Goal: Task Accomplishment & Management: Manage account settings

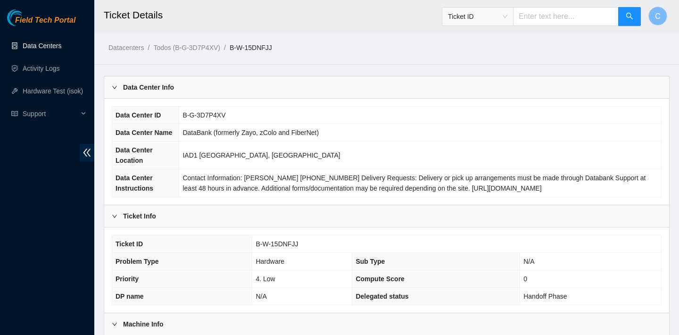
click at [44, 48] on link "Data Centers" at bounding box center [42, 46] width 39 height 8
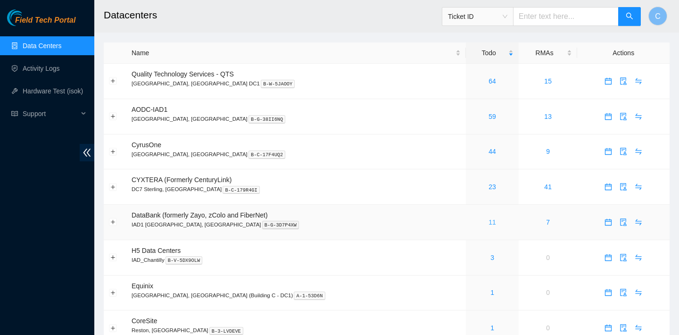
click at [489, 224] on link "11" at bounding box center [493, 222] width 8 height 8
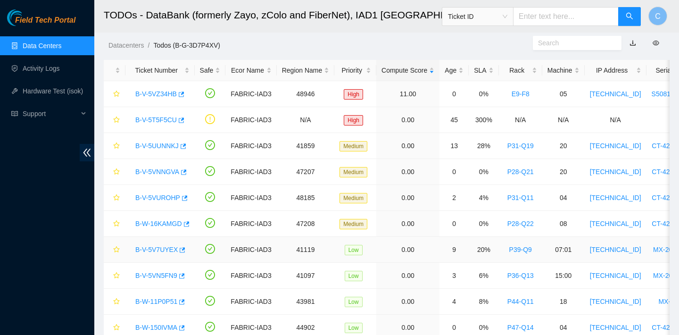
scroll to position [81, 0]
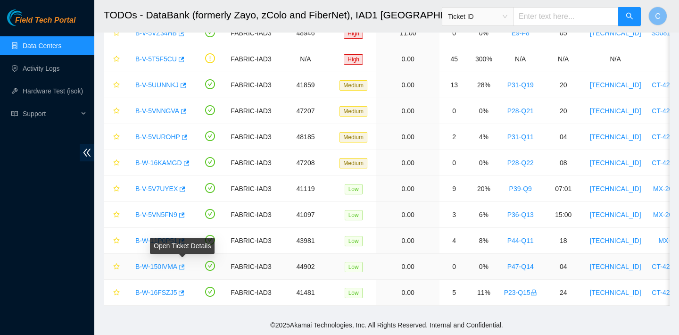
click at [183, 265] on icon "button" at bounding box center [181, 267] width 7 height 7
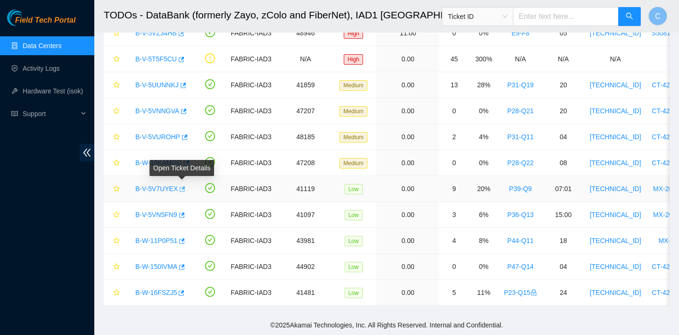
click at [184, 186] on icon "button" at bounding box center [181, 189] width 7 height 7
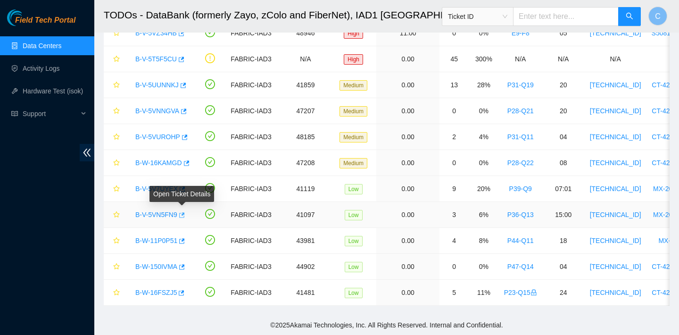
click at [184, 216] on icon "button" at bounding box center [181, 215] width 7 height 7
click at [188, 162] on icon "button" at bounding box center [186, 163] width 7 height 7
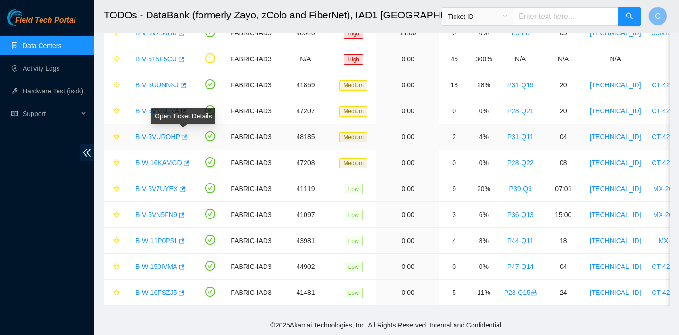
click at [188, 141] on button "button" at bounding box center [184, 137] width 8 height 15
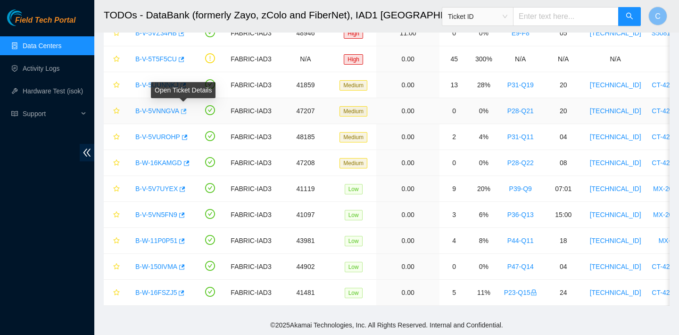
click at [186, 111] on icon "button" at bounding box center [183, 111] width 7 height 7
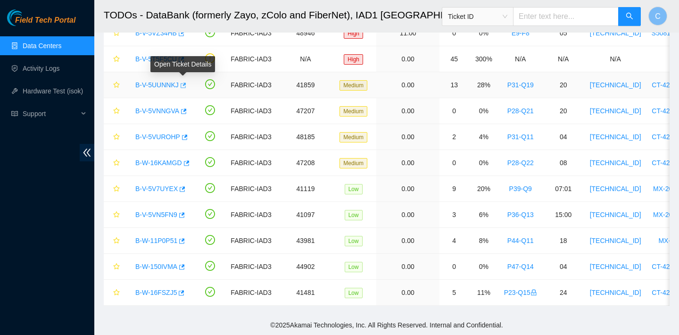
click at [184, 82] on icon "button" at bounding box center [182, 85] width 7 height 7
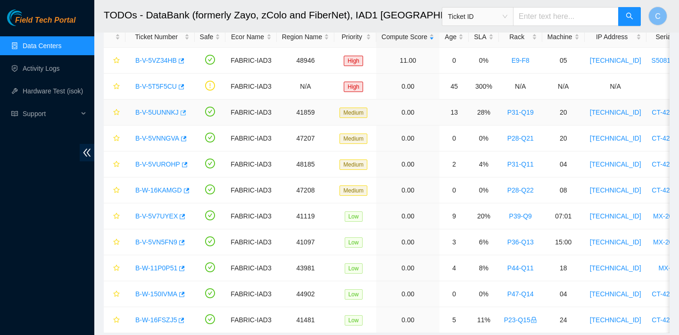
scroll to position [52, 0]
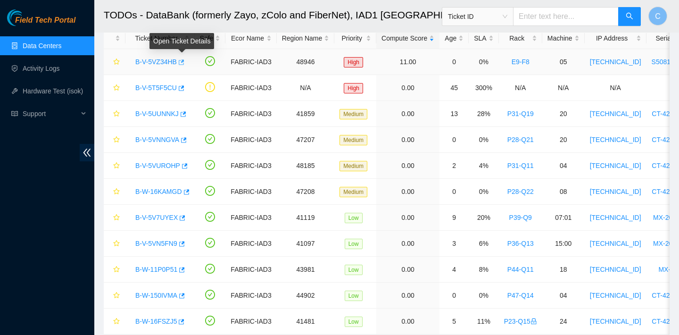
click at [183, 63] on icon "button" at bounding box center [180, 62] width 7 height 7
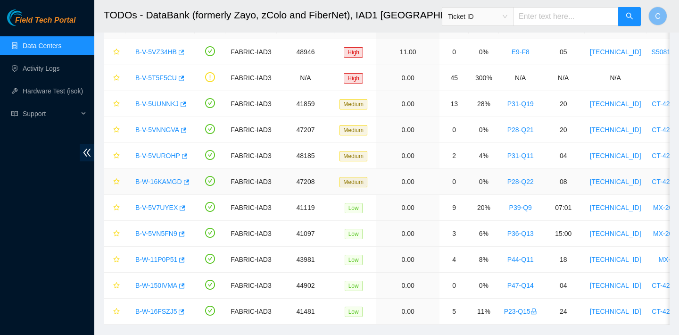
scroll to position [81, 0]
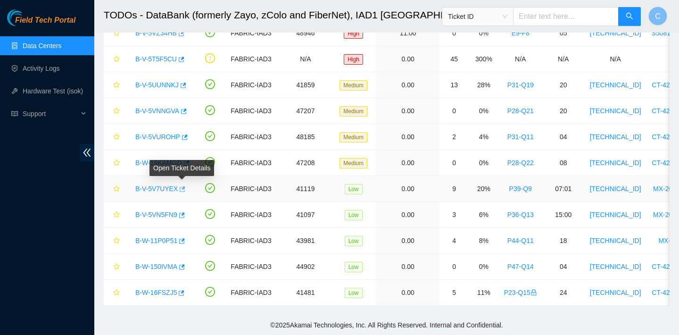
click at [183, 187] on icon "button" at bounding box center [181, 189] width 7 height 7
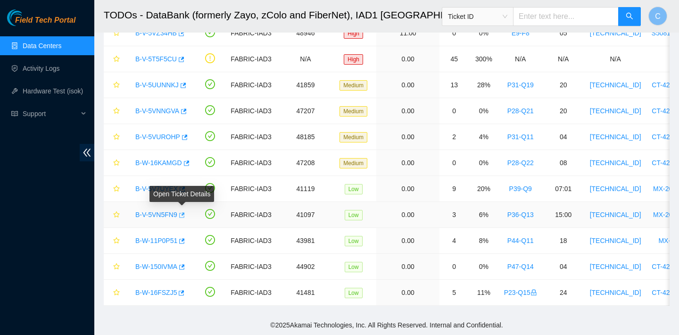
click at [185, 213] on icon "button" at bounding box center [182, 214] width 6 height 5
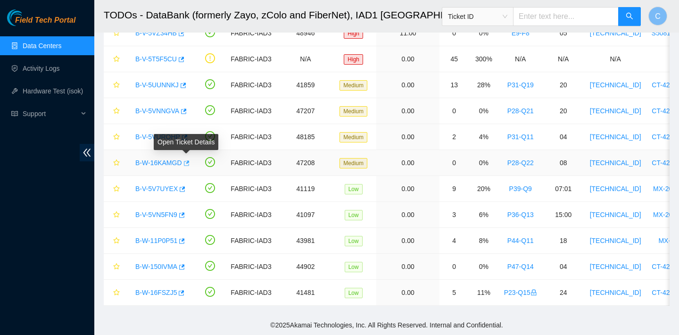
click at [188, 163] on icon "button" at bounding box center [187, 162] width 6 height 5
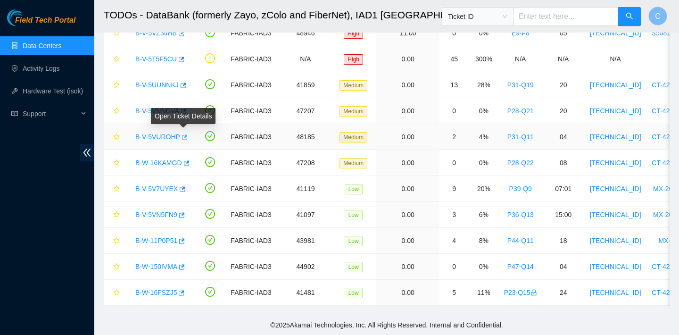
click at [185, 138] on icon "button" at bounding box center [184, 137] width 7 height 7
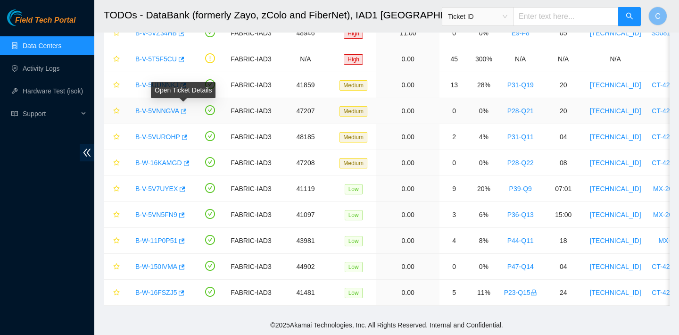
click at [184, 111] on icon "button" at bounding box center [183, 111] width 7 height 7
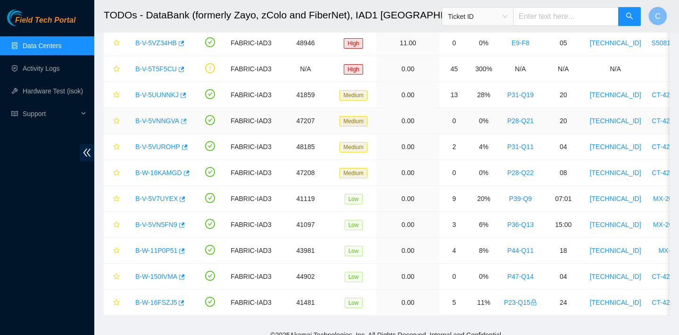
scroll to position [70, 0]
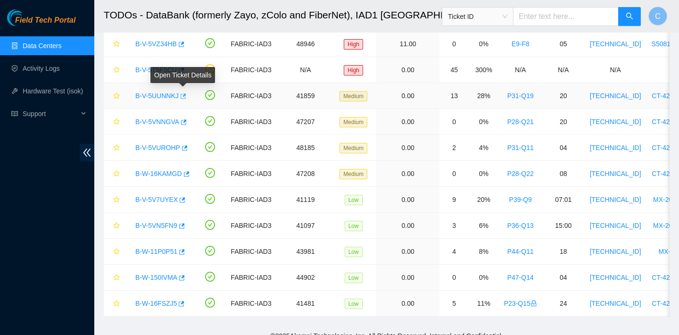
click at [186, 95] on icon "button" at bounding box center [184, 95] width 6 height 5
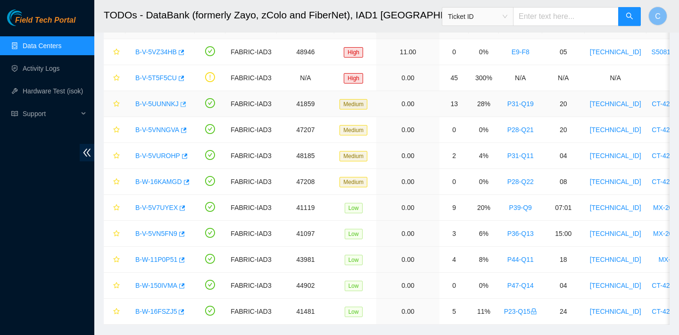
scroll to position [81, 0]
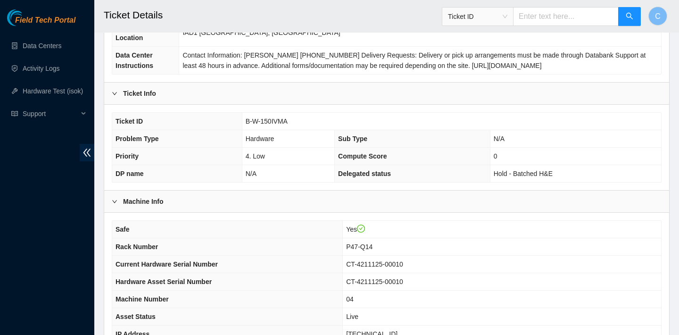
scroll to position [274, 0]
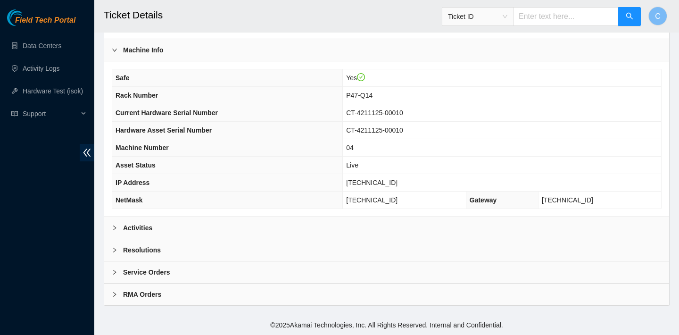
click at [511, 219] on div "Activities" at bounding box center [386, 228] width 565 height 22
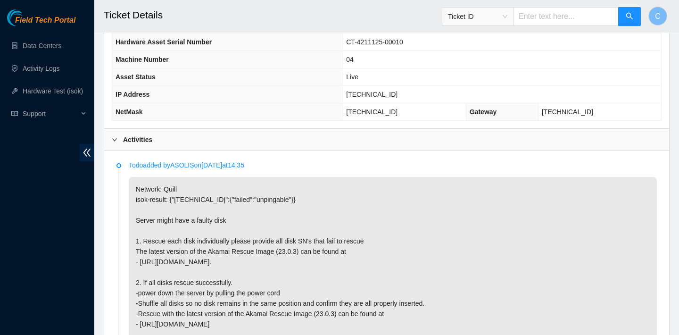
scroll to position [360, 0]
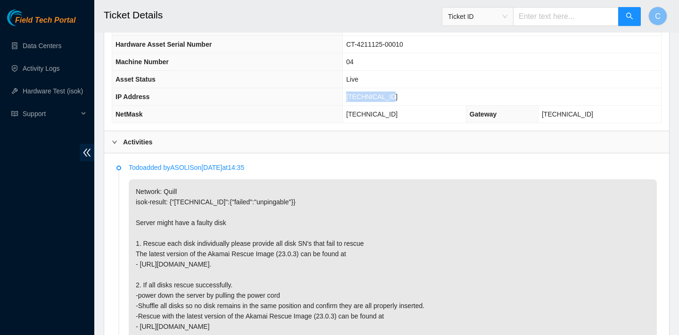
drag, startPoint x: 404, startPoint y: 93, endPoint x: 353, endPoint y: 92, distance: 50.9
click at [353, 92] on td "23.193.39.199" at bounding box center [502, 96] width 318 height 17
copy span "23.193.39.199"
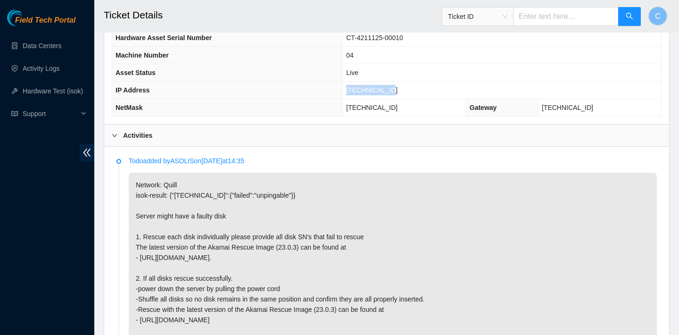
scroll to position [367, 0]
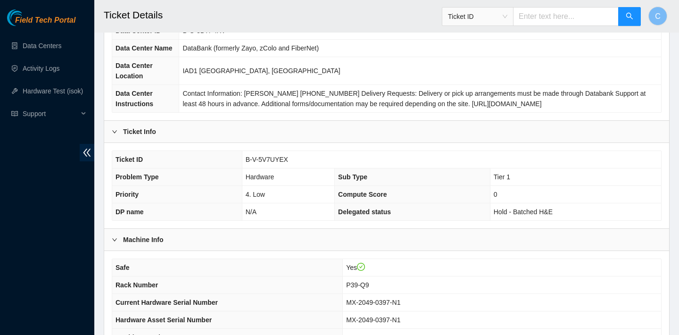
scroll to position [274, 0]
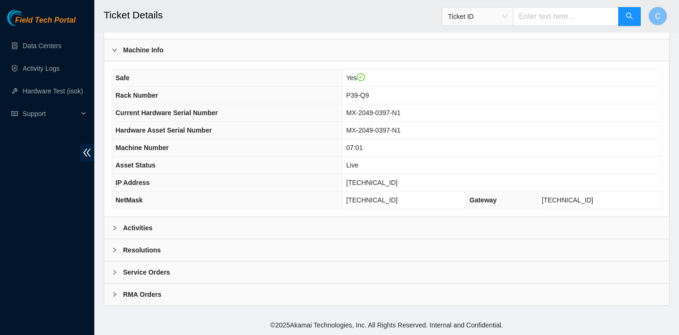
click at [208, 224] on div "Activities" at bounding box center [386, 228] width 565 height 22
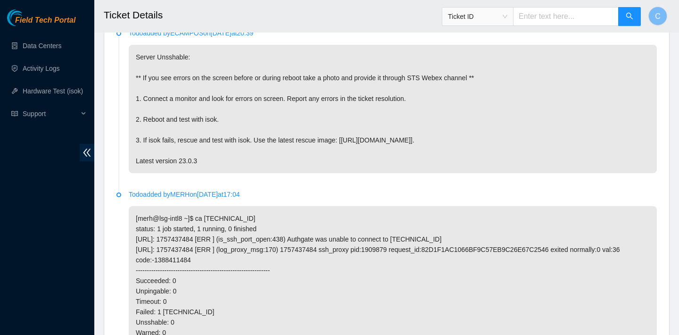
scroll to position [492, 0]
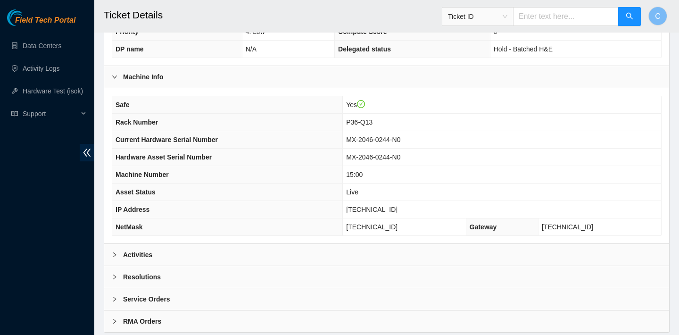
scroll to position [274, 0]
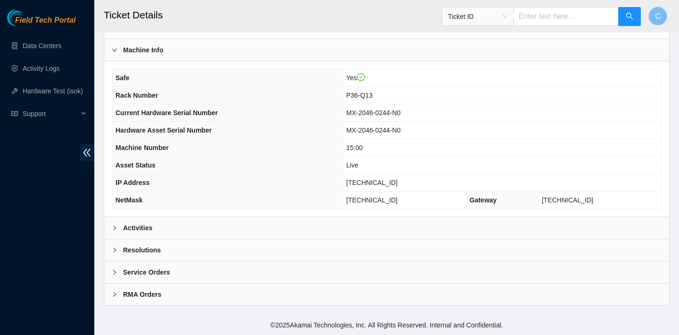
click at [318, 223] on div "Activities" at bounding box center [386, 228] width 565 height 22
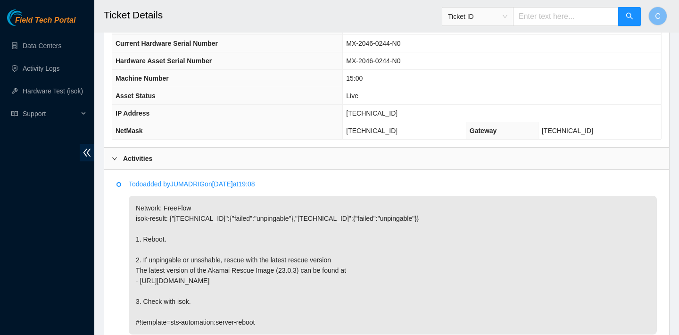
scroll to position [445, 0]
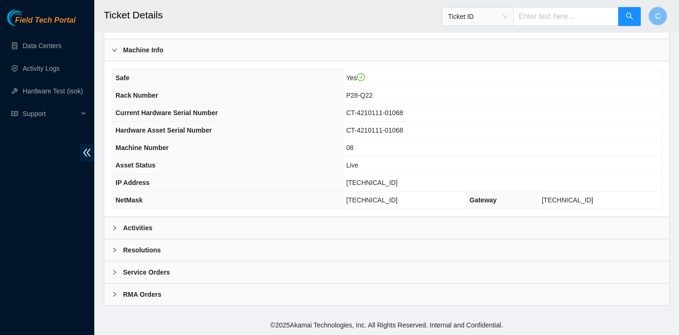
click at [289, 235] on div "Activities" at bounding box center [386, 228] width 565 height 22
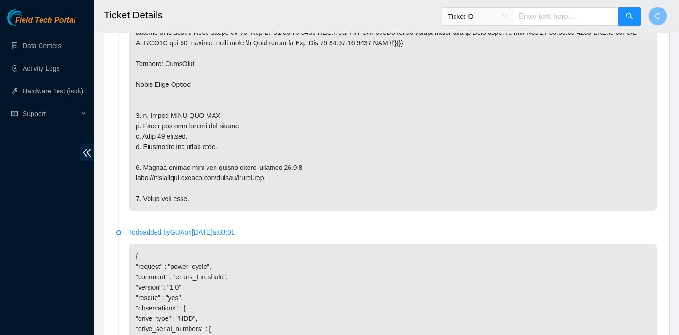
scroll to position [504, 0]
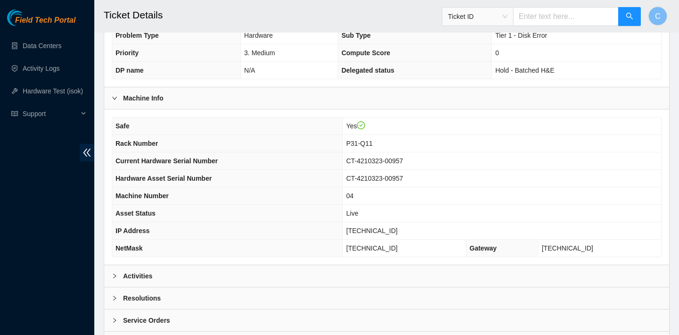
scroll to position [274, 0]
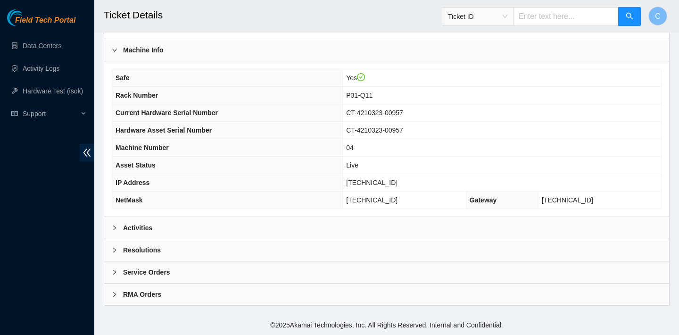
click at [253, 214] on div "Safe Yes Rack Number P31-Q11 Current Hardware Serial Number CT-4210323-00957 Ha…" at bounding box center [386, 138] width 565 height 155
click at [253, 221] on div "Activities" at bounding box center [386, 228] width 565 height 22
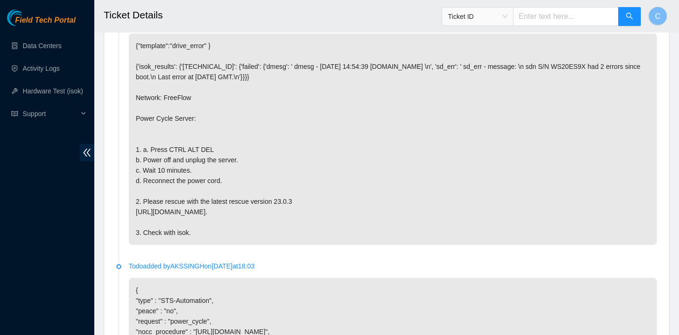
scroll to position [335, 0]
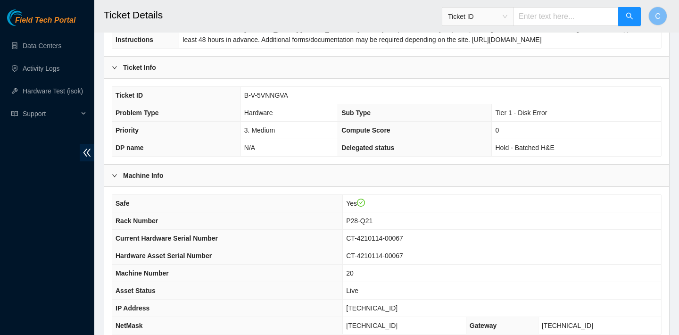
scroll to position [274, 0]
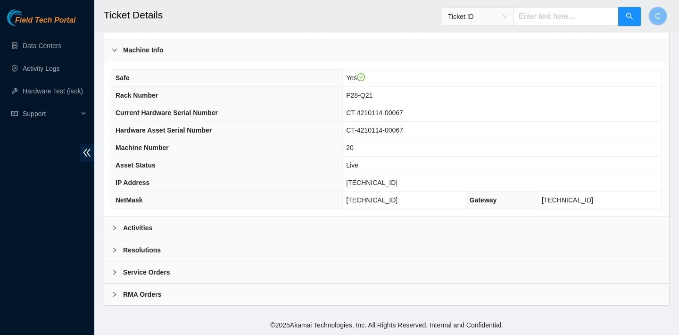
click at [290, 233] on div "Activities" at bounding box center [386, 228] width 565 height 22
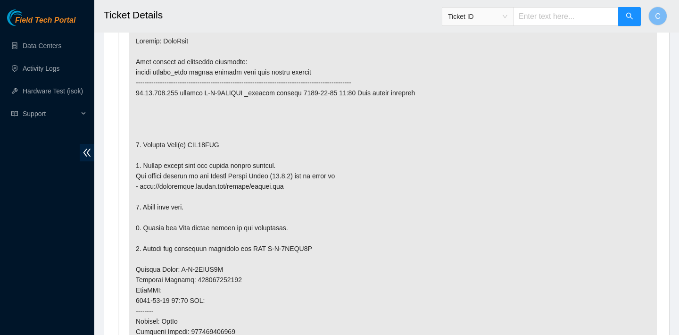
scroll to position [524, 0]
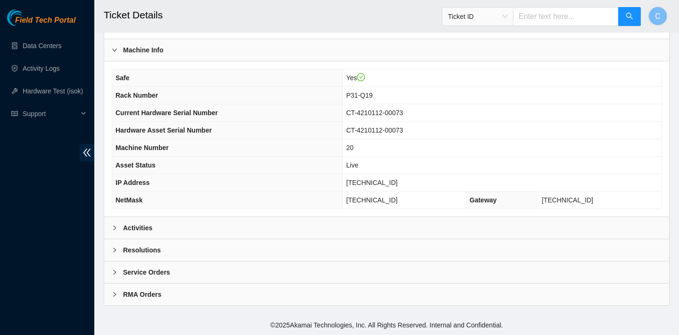
click at [270, 228] on div "Activities" at bounding box center [386, 228] width 565 height 22
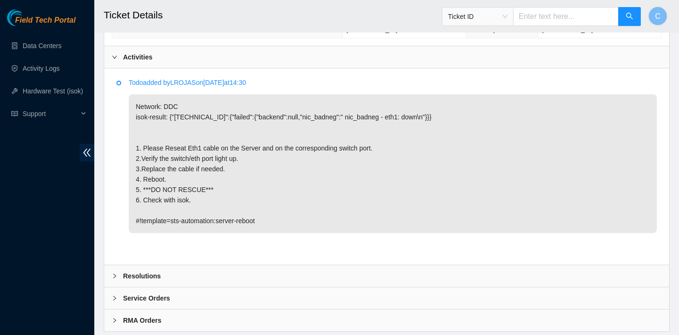
scroll to position [440, 0]
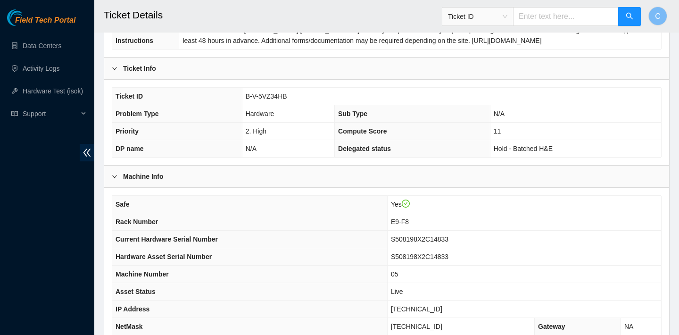
scroll to position [266, 0]
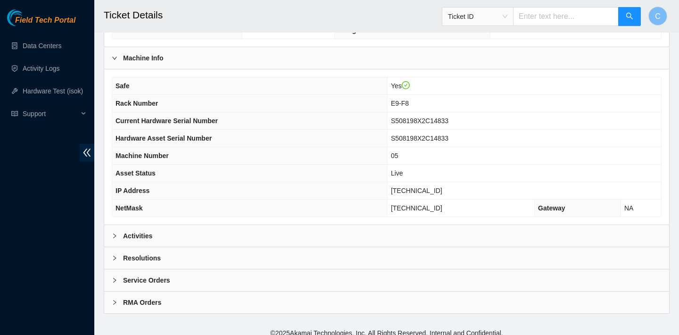
click at [360, 232] on div "Activities" at bounding box center [386, 236] width 565 height 22
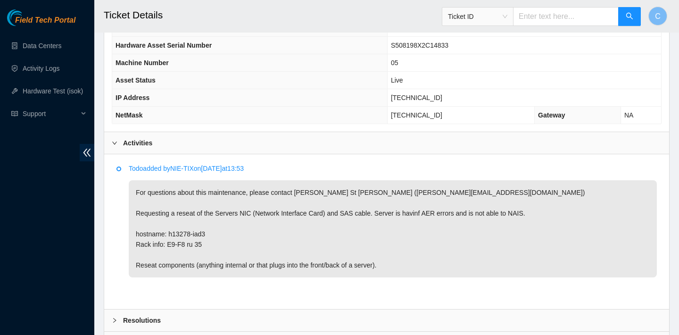
scroll to position [429, 0]
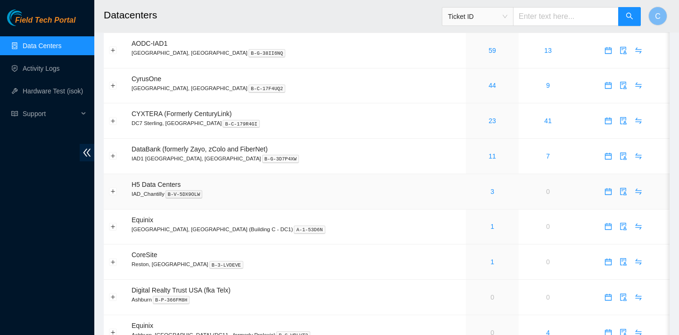
scroll to position [63, 0]
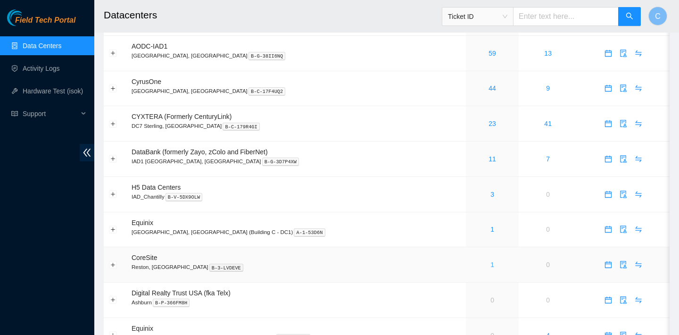
click at [490, 261] on link "1" at bounding box center [492, 265] width 4 height 8
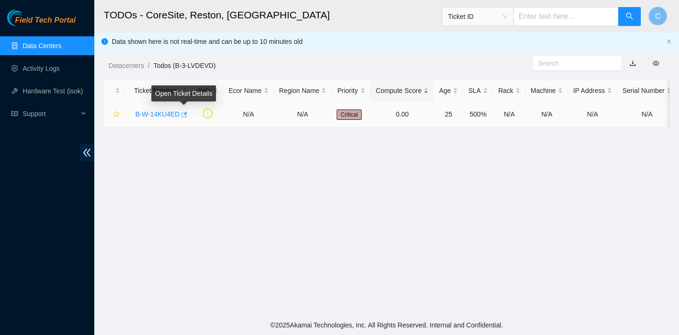
click at [184, 114] on icon "button" at bounding box center [183, 114] width 7 height 7
click at [57, 48] on link "Data Centers" at bounding box center [42, 46] width 39 height 8
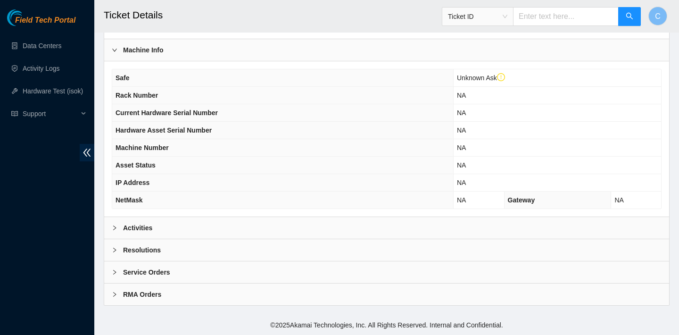
click at [341, 220] on div "Activities" at bounding box center [386, 228] width 565 height 22
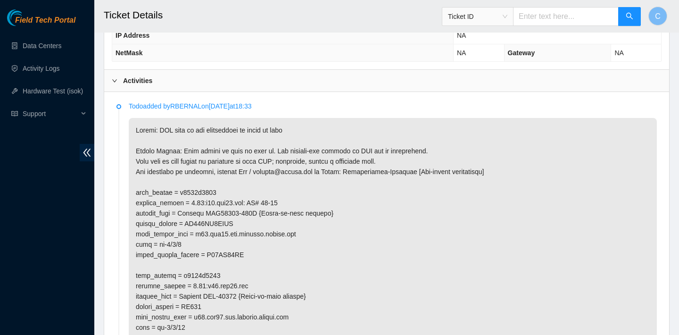
scroll to position [356, 0]
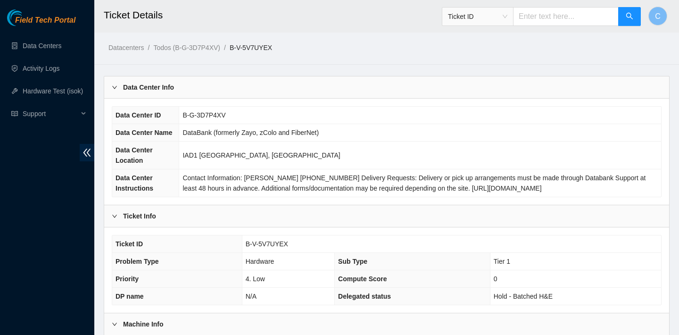
scroll to position [274, 0]
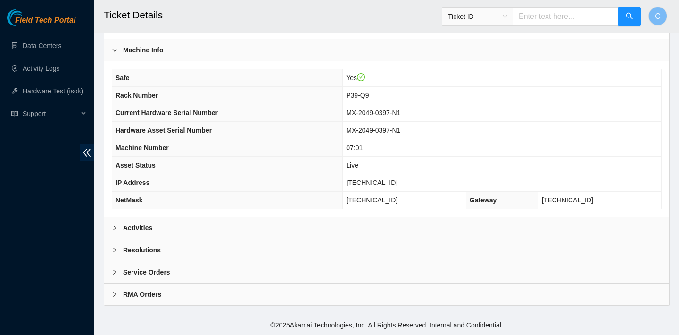
click at [314, 226] on div "Activities" at bounding box center [386, 228] width 565 height 22
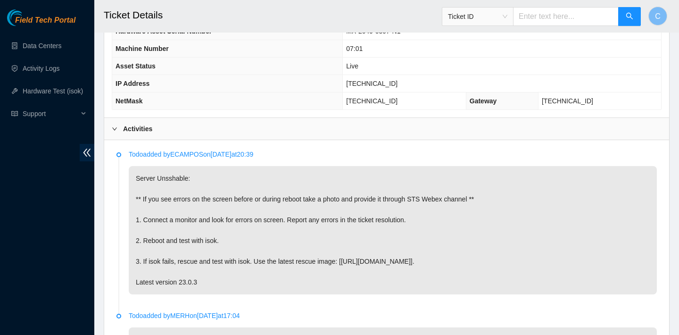
scroll to position [482, 0]
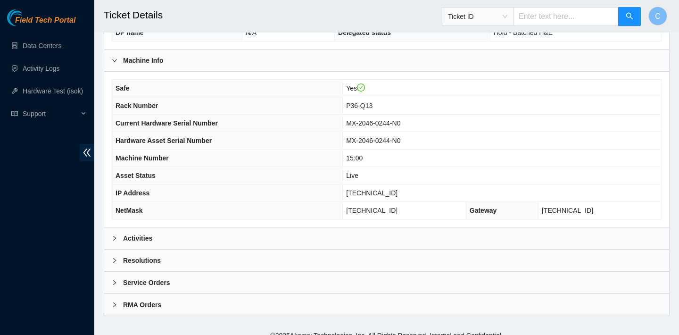
scroll to position [274, 0]
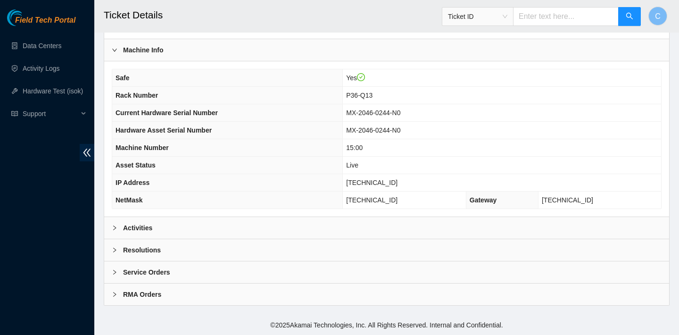
click at [282, 225] on div "Activities" at bounding box center [386, 228] width 565 height 22
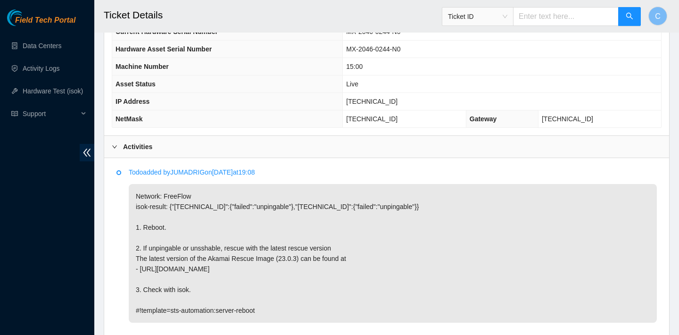
scroll to position [356, 0]
drag, startPoint x: 404, startPoint y: 102, endPoint x: 356, endPoint y: 102, distance: 48.1
click at [356, 102] on td "23.218.219.32" at bounding box center [502, 100] width 318 height 17
copy span "23.218.219.32"
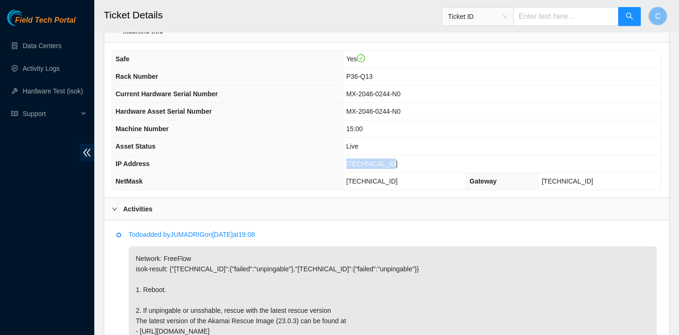
scroll to position [414, 0]
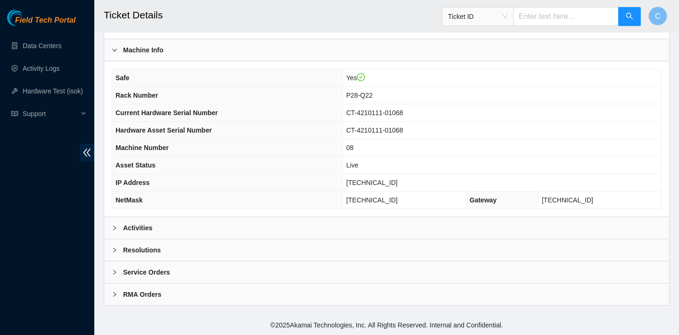
drag, startPoint x: 214, startPoint y: 228, endPoint x: 214, endPoint y: 233, distance: 5.7
click at [214, 227] on div "Activities" at bounding box center [386, 228] width 565 height 22
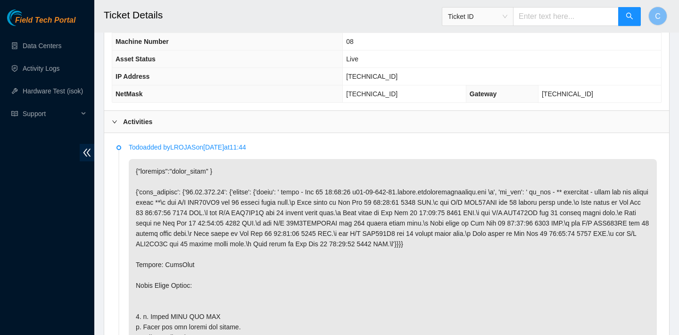
scroll to position [345, 0]
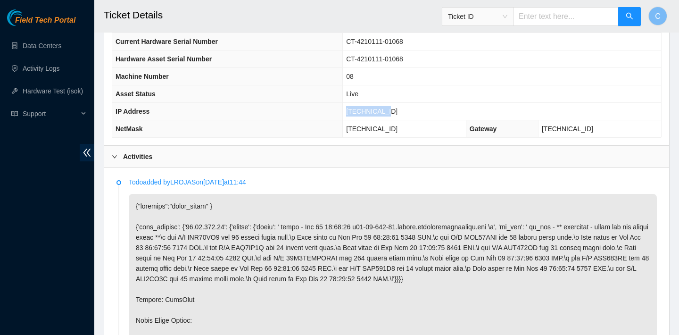
drag, startPoint x: 403, startPoint y: 109, endPoint x: 355, endPoint y: 108, distance: 48.1
click at [355, 108] on td "[TECHNICAL_ID]" at bounding box center [502, 111] width 318 height 17
copy span "23.73.204.75"
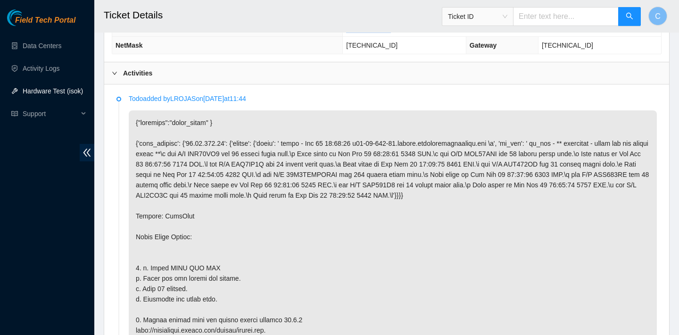
scroll to position [399, 0]
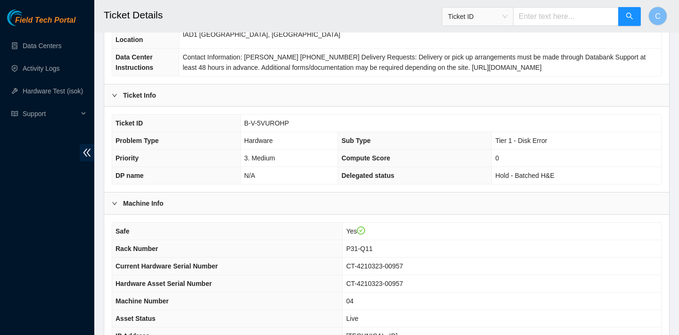
scroll to position [274, 0]
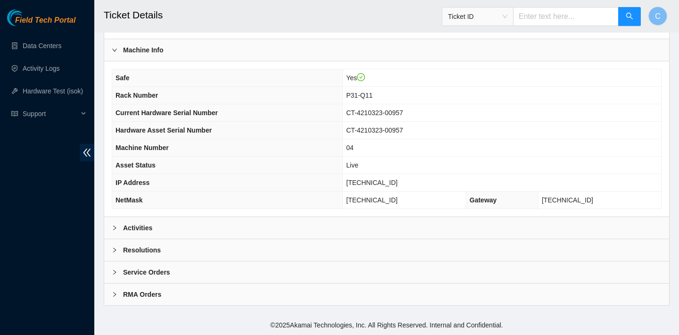
click at [211, 223] on div "Activities" at bounding box center [386, 228] width 565 height 22
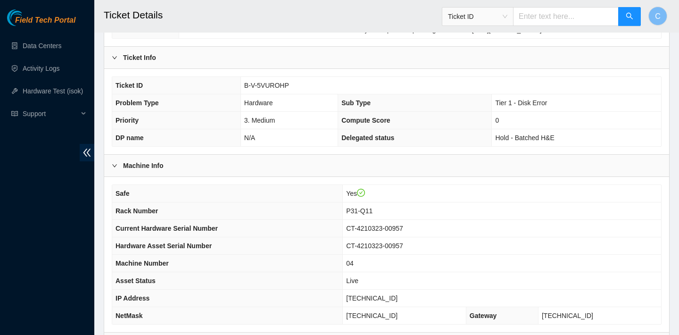
scroll to position [197, 0]
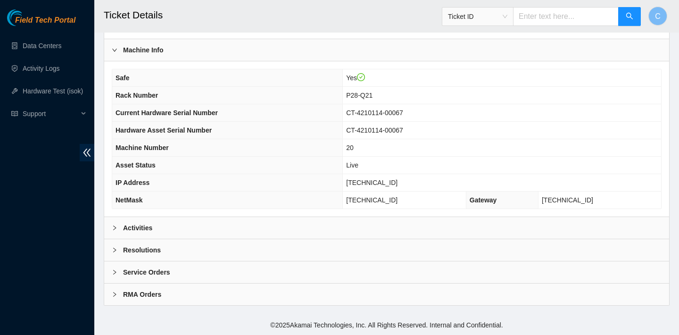
click at [215, 224] on div "Activities" at bounding box center [386, 228] width 565 height 22
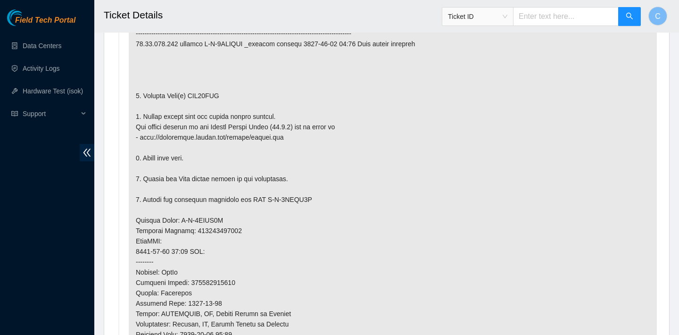
scroll to position [547, 0]
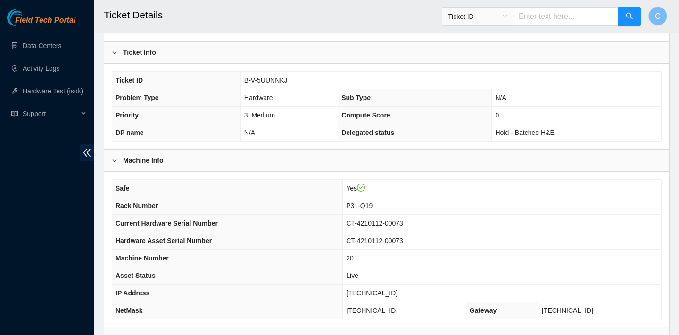
scroll to position [274, 0]
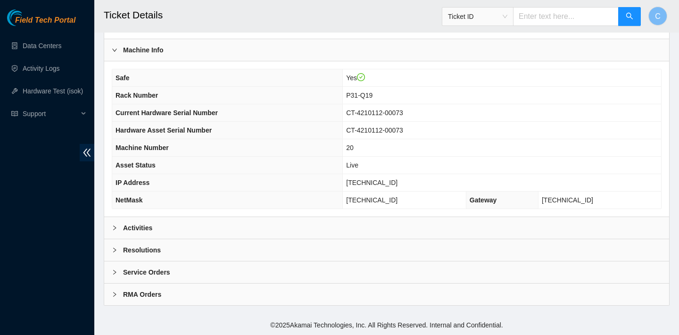
click at [211, 217] on div "Activities" at bounding box center [386, 228] width 565 height 22
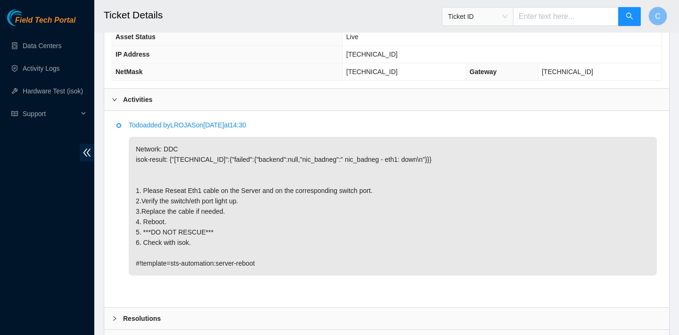
scroll to position [471, 0]
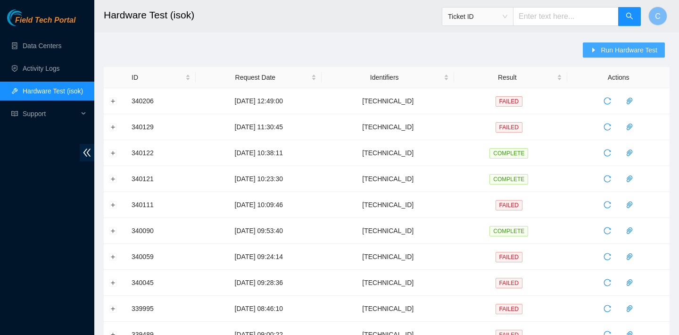
click at [601, 50] on span "Run Hardware Test" at bounding box center [629, 50] width 57 height 10
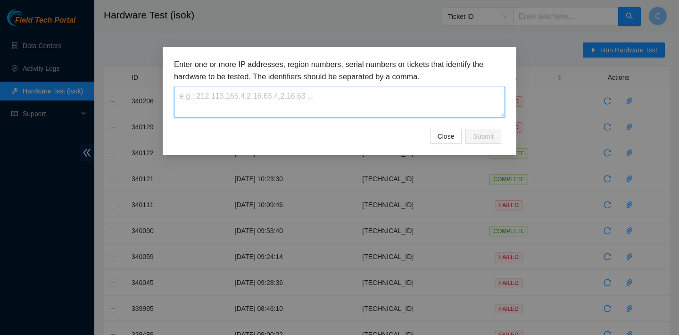
click at [353, 98] on textarea at bounding box center [339, 102] width 331 height 31
paste textarea "[TECHNICAL_ID]"
type textarea "[TECHNICAL_ID]"
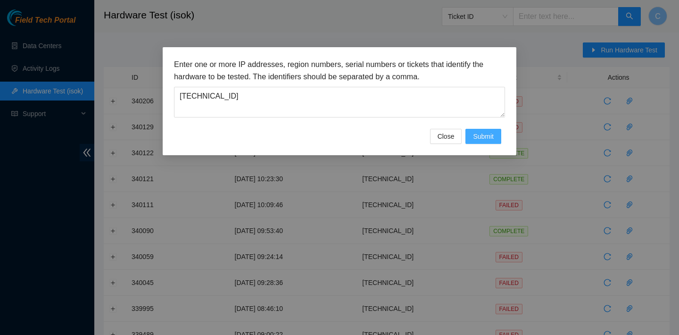
click at [481, 136] on span "Submit" at bounding box center [483, 136] width 21 height 10
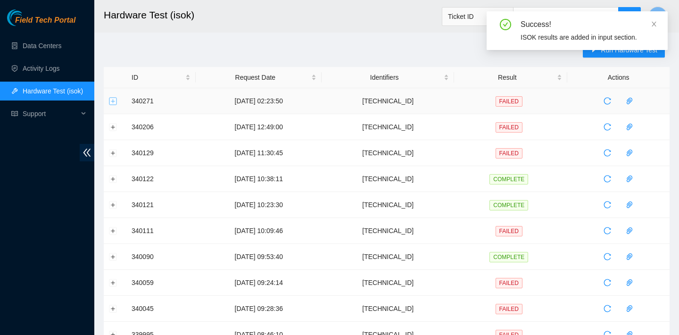
click at [112, 104] on button "Expand row" at bounding box center [113, 101] width 8 height 8
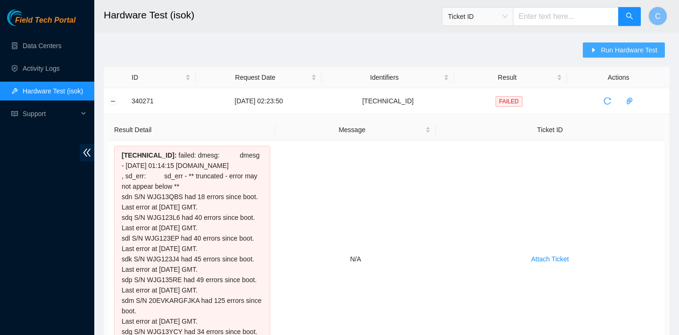
click at [593, 53] on span "caret-right" at bounding box center [593, 51] width 7 height 8
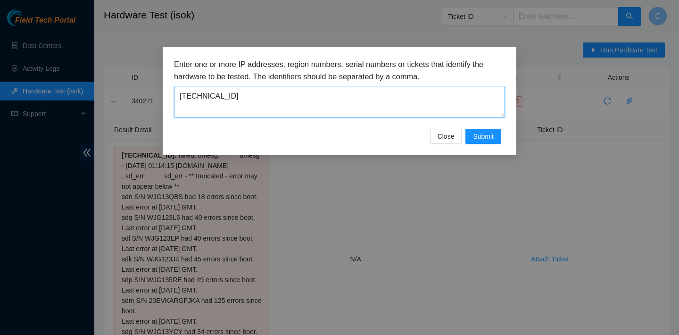
click at [322, 105] on textarea "23.73.204.75" at bounding box center [339, 102] width 331 height 31
drag, startPoint x: 322, startPoint y: 100, endPoint x: 196, endPoint y: 83, distance: 127.1
click at [196, 83] on div "Enter one or more IP addresses, region numbers, serial numbers or tickets that …" at bounding box center [339, 87] width 331 height 59
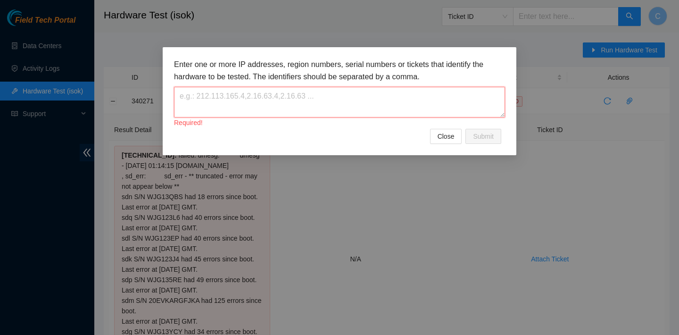
paste textarea "23.193.39.199"
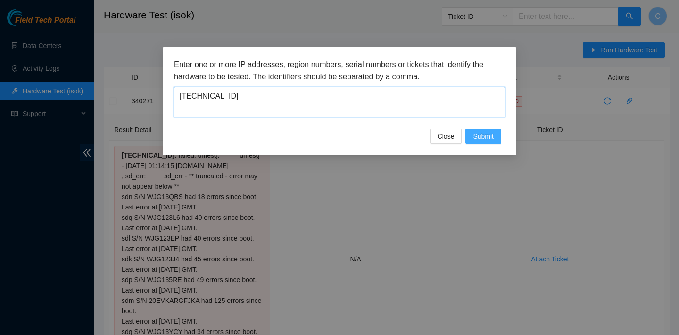
type textarea "23.193.39.199"
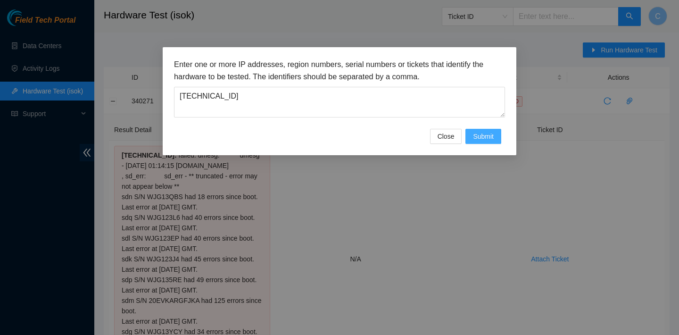
click at [476, 137] on span "Submit" at bounding box center [483, 136] width 21 height 10
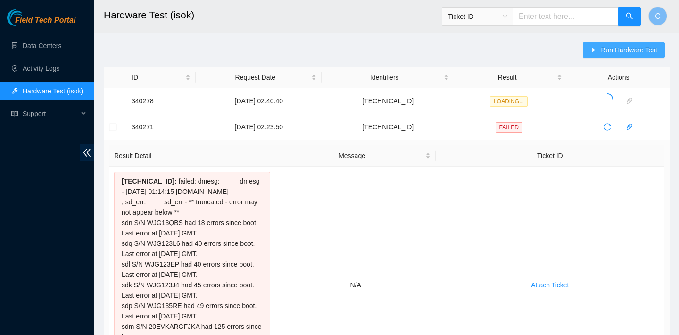
click at [630, 52] on span "Run Hardware Test" at bounding box center [629, 50] width 57 height 10
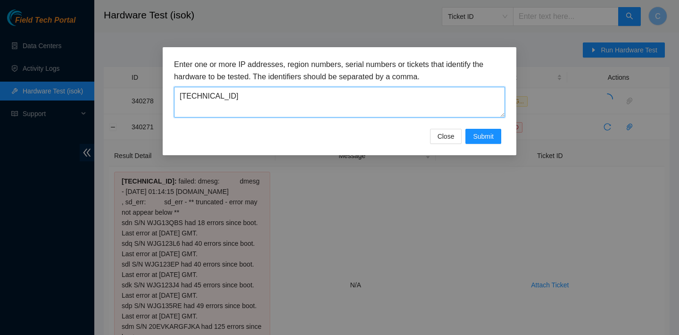
drag, startPoint x: 261, startPoint y: 96, endPoint x: 139, endPoint y: 92, distance: 122.2
click at [139, 92] on div "Enter one or more IP addresses, region numbers, serial numbers or tickets that …" at bounding box center [339, 167] width 679 height 335
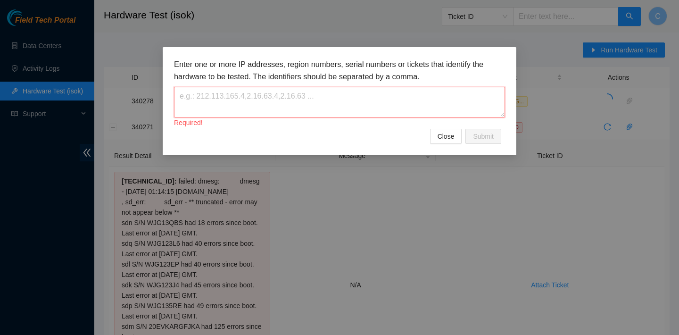
paste textarea "23.218.219.32"
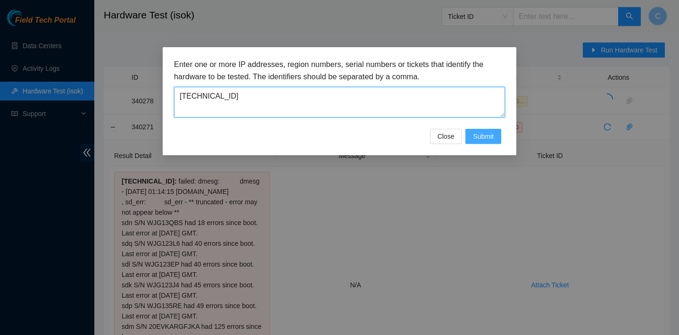
type textarea "23.218.219.32"
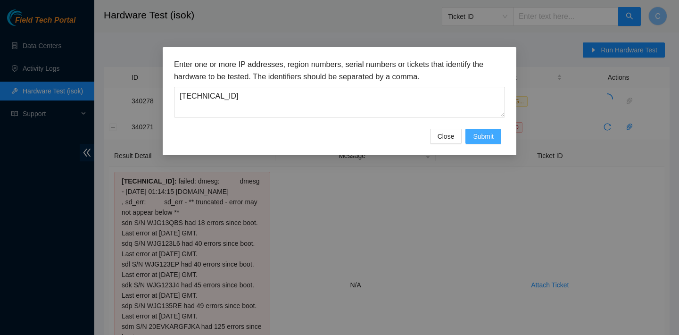
click at [484, 137] on span "Submit" at bounding box center [483, 136] width 21 height 10
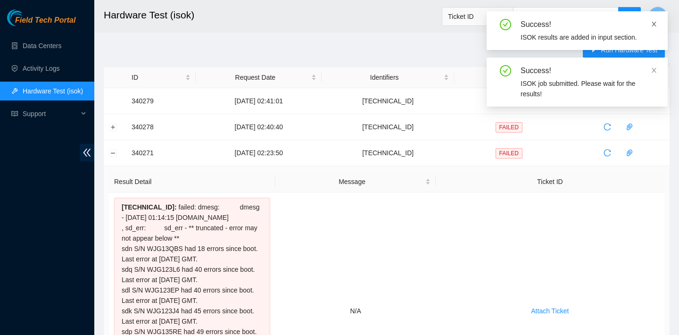
click at [656, 25] on icon "close" at bounding box center [654, 24] width 7 height 7
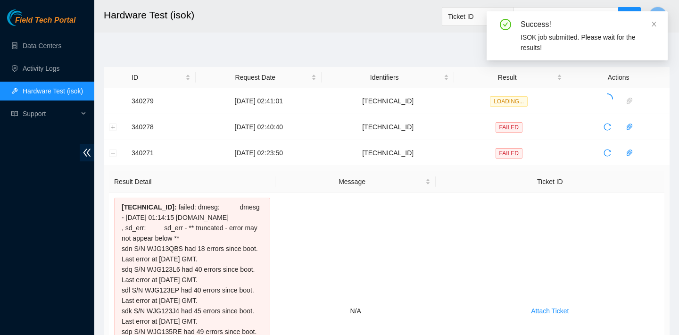
click at [656, 25] on icon "close" at bounding box center [654, 24] width 7 height 7
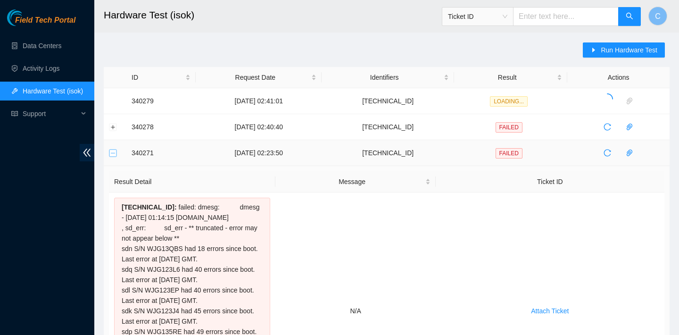
click at [112, 155] on button "Collapse row" at bounding box center [113, 153] width 8 height 8
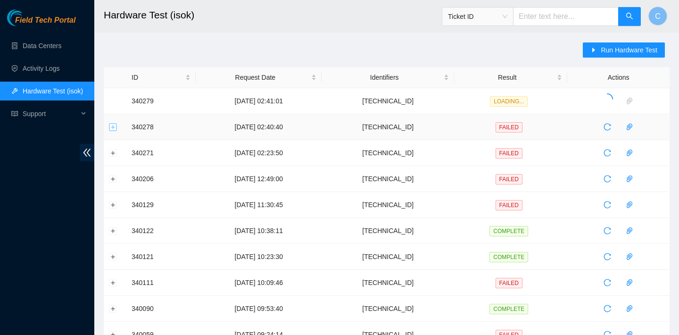
click at [111, 124] on button "Expand row" at bounding box center [113, 127] width 8 height 8
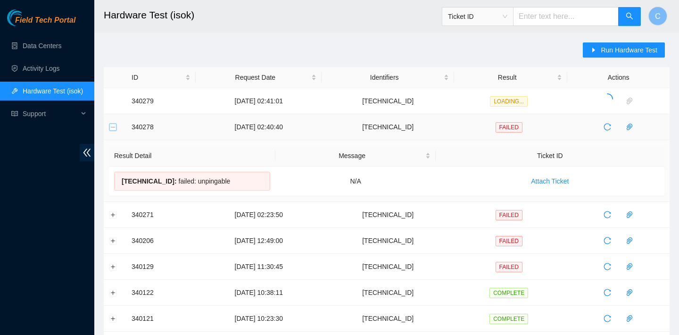
click at [115, 128] on button "Collapse row" at bounding box center [113, 127] width 8 height 8
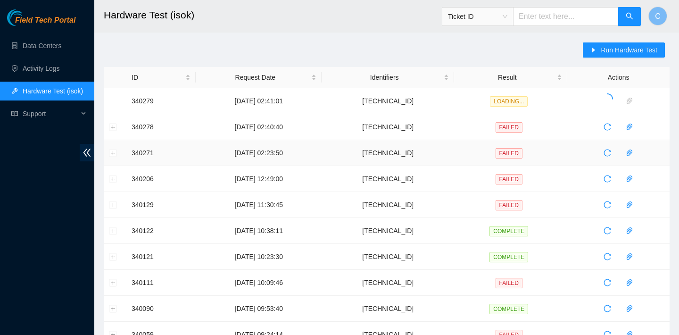
click at [118, 151] on td at bounding box center [115, 153] width 23 height 26
click at [115, 151] on button "Expand row" at bounding box center [113, 153] width 8 height 8
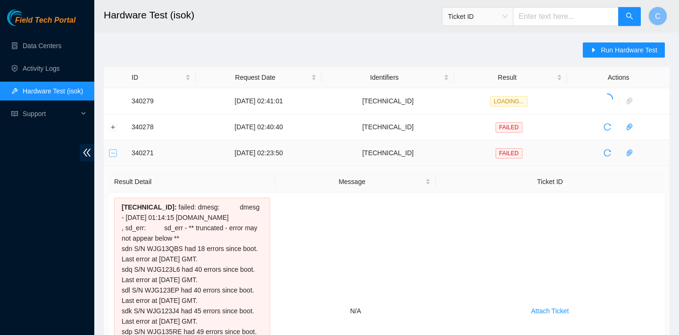
click at [115, 151] on button "Collapse row" at bounding box center [113, 153] width 8 height 8
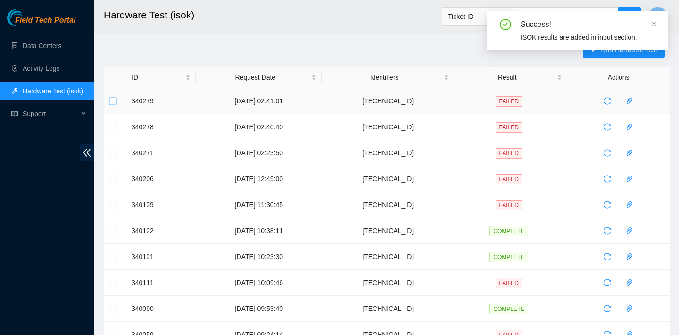
click at [115, 103] on button "Expand row" at bounding box center [113, 101] width 8 height 8
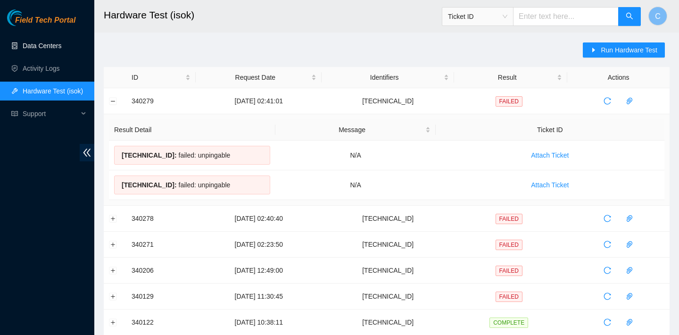
click at [41, 42] on link "Data Centers" at bounding box center [42, 46] width 39 height 8
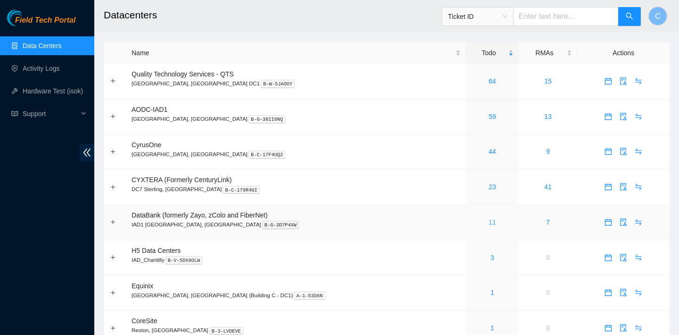
click at [489, 224] on link "11" at bounding box center [493, 222] width 8 height 8
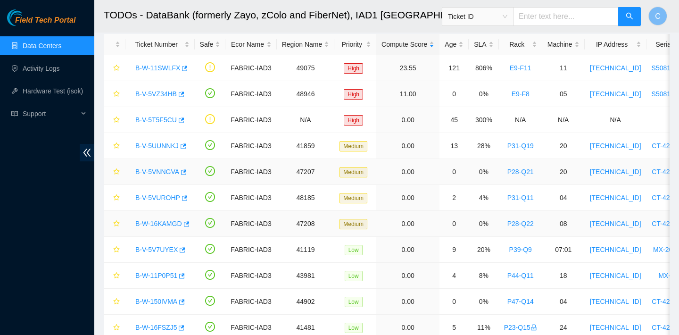
scroll to position [81, 0]
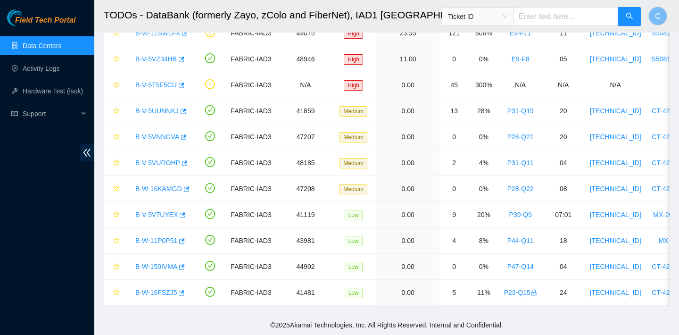
click at [57, 43] on link "Data Centers" at bounding box center [42, 46] width 39 height 8
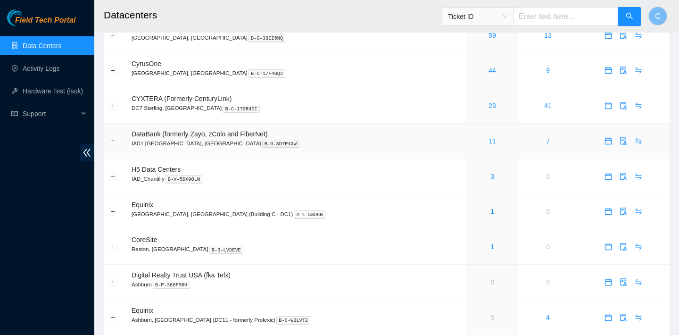
click at [489, 139] on link "11" at bounding box center [493, 141] width 8 height 8
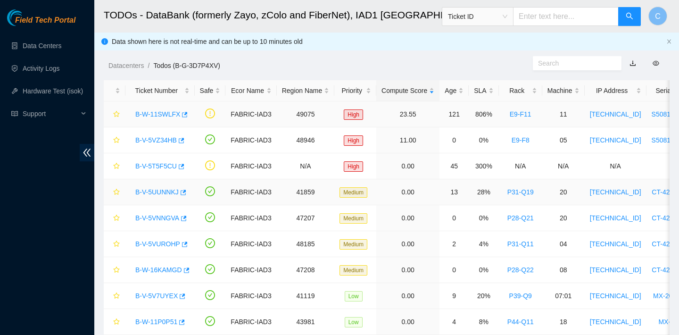
scroll to position [81, 0]
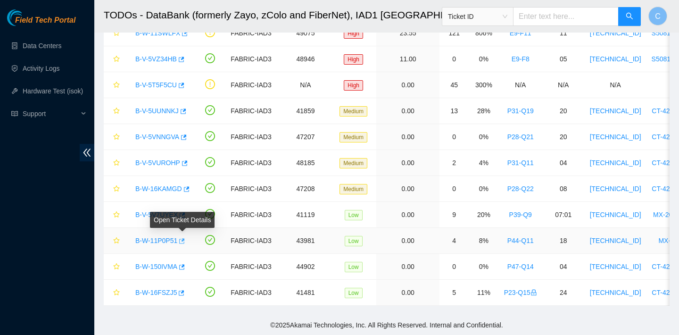
click at [184, 241] on icon "button" at bounding box center [181, 241] width 7 height 7
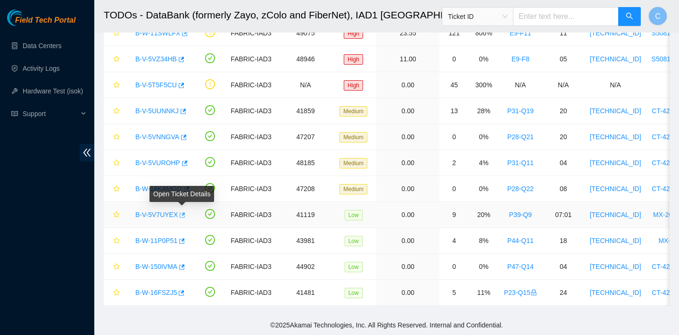
click at [183, 214] on icon "button" at bounding box center [181, 215] width 7 height 7
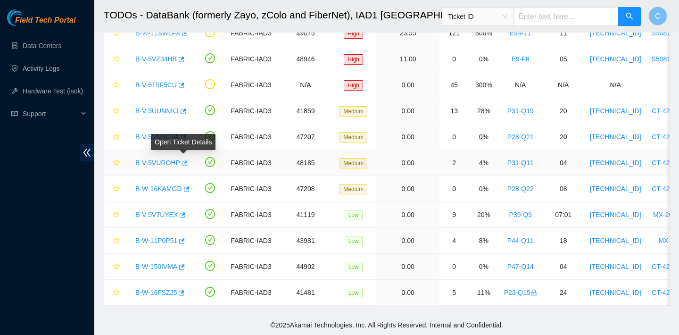
click at [187, 161] on icon "button" at bounding box center [185, 162] width 6 height 5
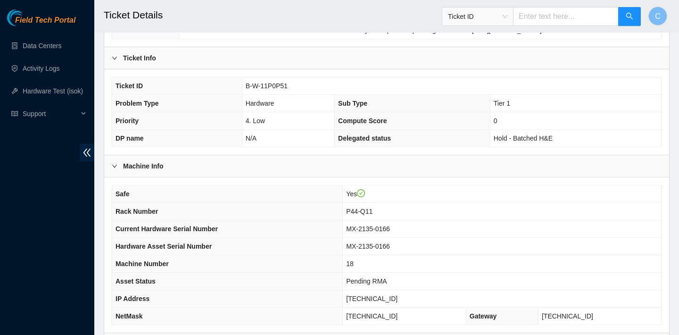
scroll to position [270, 0]
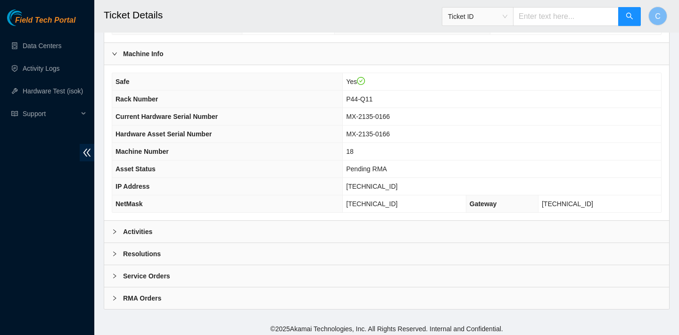
click at [329, 229] on div "Activities" at bounding box center [386, 232] width 565 height 22
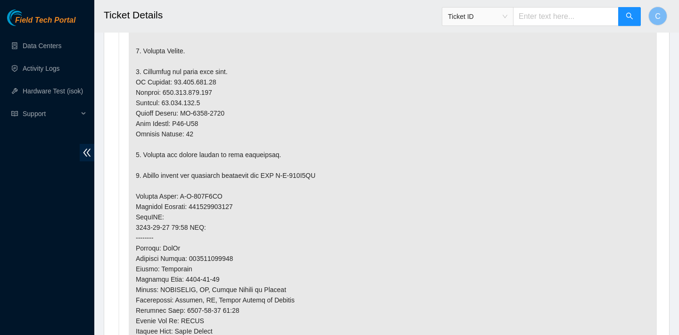
scroll to position [459, 0]
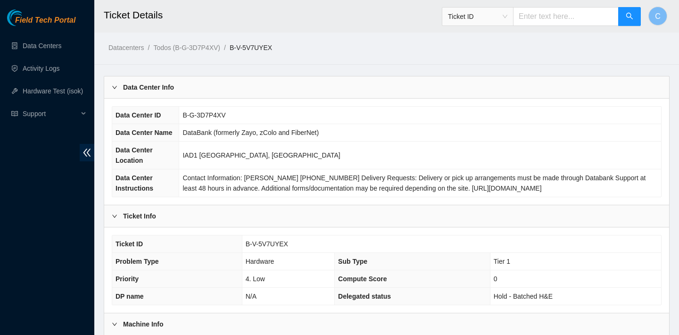
scroll to position [274, 0]
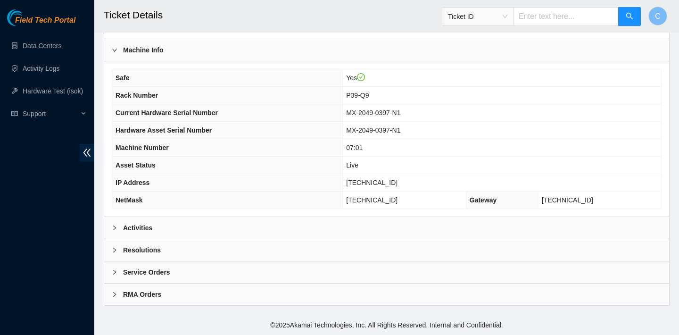
click at [350, 221] on div "Activities" at bounding box center [386, 228] width 565 height 22
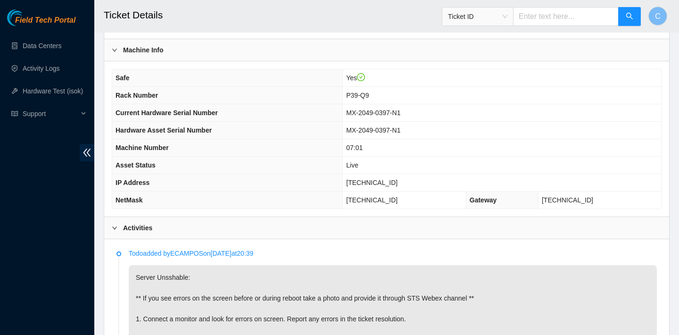
scroll to position [471, 0]
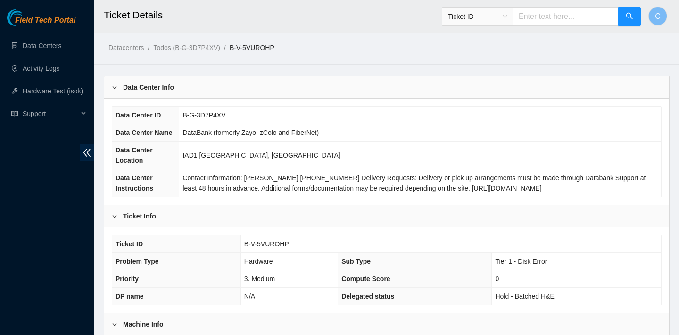
scroll to position [274, 0]
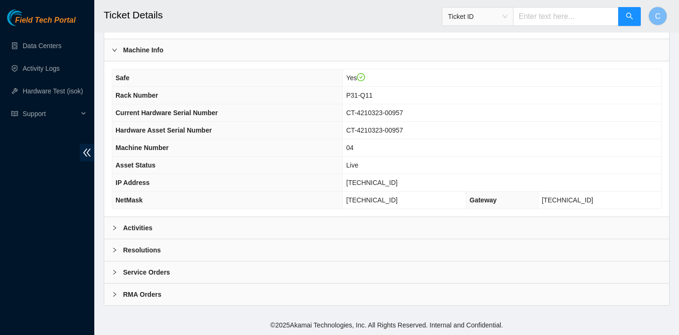
click at [261, 220] on div "Activities" at bounding box center [386, 228] width 565 height 22
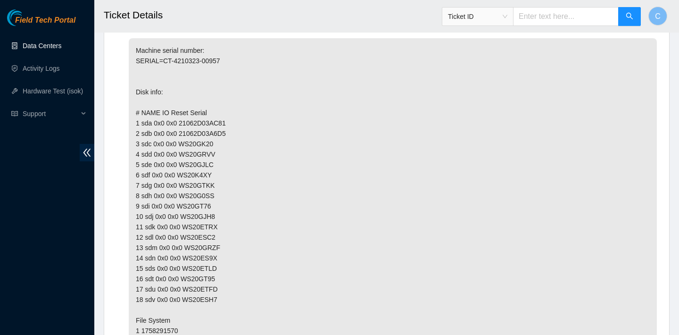
scroll to position [1447, 0]
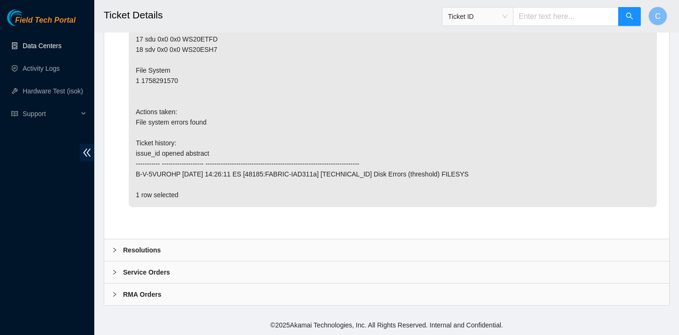
click at [229, 242] on div "Resolutions" at bounding box center [386, 250] width 565 height 22
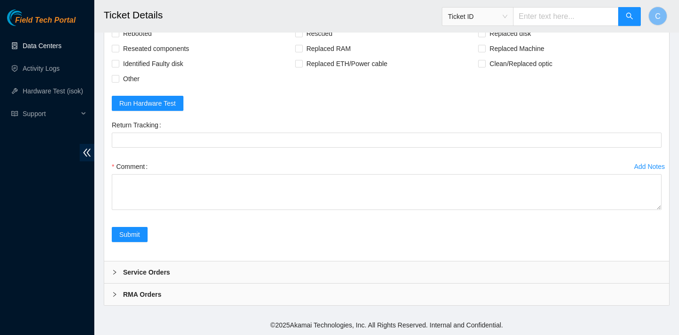
scroll to position [1674, 0]
click at [142, 41] on span "Rebooted" at bounding box center [137, 33] width 36 height 15
click at [118, 36] on input "Rebooted" at bounding box center [115, 33] width 7 height 7
checkbox input "true"
click at [322, 41] on span "Rescued" at bounding box center [319, 33] width 33 height 15
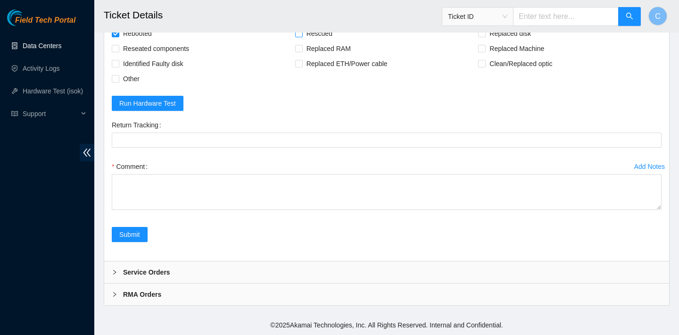
click at [302, 36] on input "Rescued" at bounding box center [298, 33] width 7 height 7
checkbox input "true"
click at [174, 56] on span "Reseated components" at bounding box center [156, 48] width 74 height 15
click at [118, 51] on input "Reseated components" at bounding box center [115, 48] width 7 height 7
checkbox input "true"
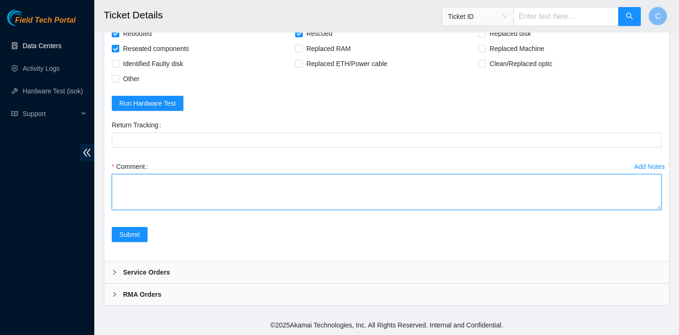
click at [182, 210] on textarea "Comment" at bounding box center [387, 192] width 550 height 36
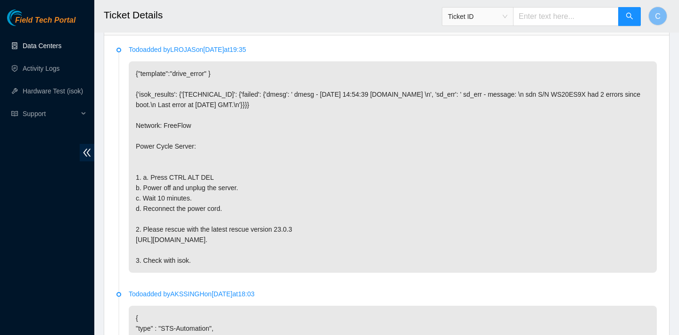
scroll to position [484, 0]
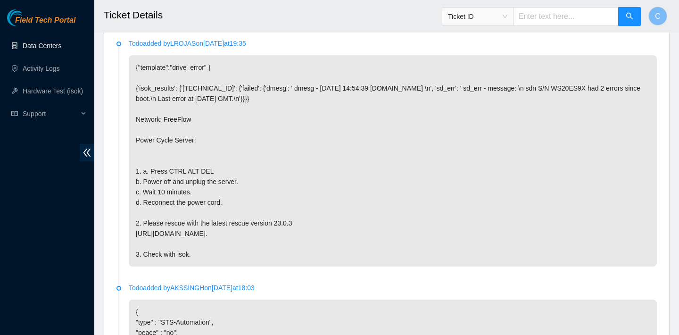
click at [330, 155] on p "{"template":"drive_error" } {'isok_results': {'23.205.69.98': {'failed': {'dmes…" at bounding box center [393, 160] width 528 height 211
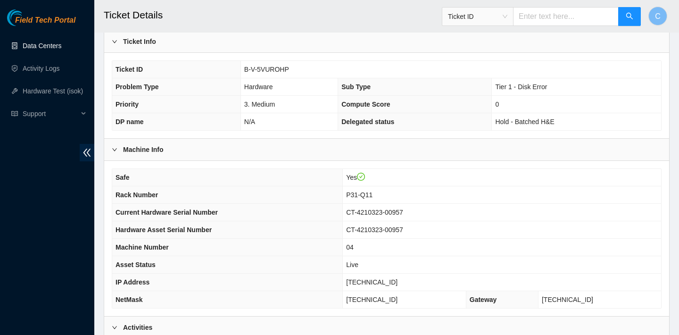
scroll to position [177, 0]
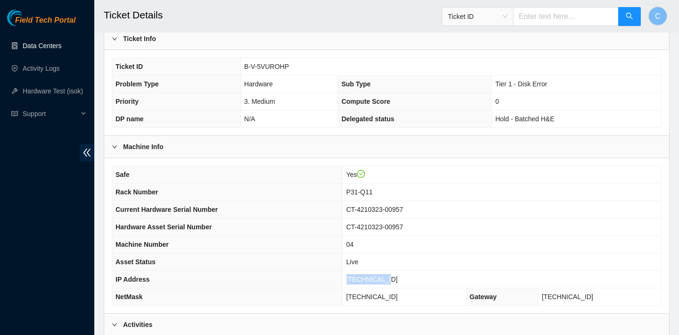
drag, startPoint x: 401, startPoint y: 275, endPoint x: 353, endPoint y: 271, distance: 47.8
click at [353, 271] on td "23.205.69.98" at bounding box center [502, 279] width 318 height 17
copy span "23.205.69.98"
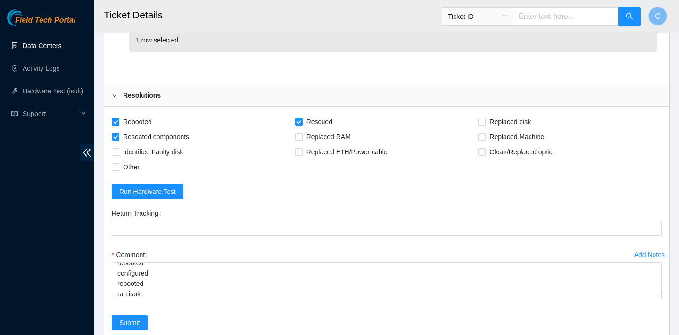
scroll to position [1690, 0]
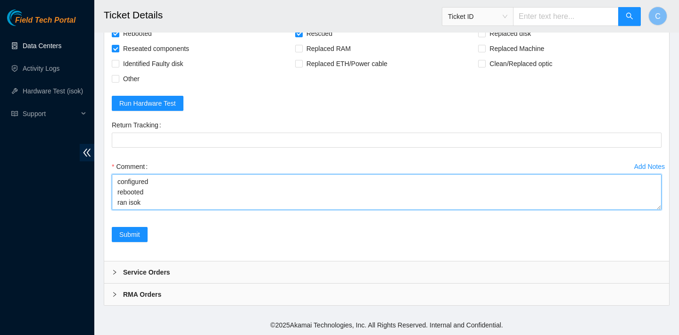
click at [155, 204] on textarea "verified SN powered cycled rebooted rescued rebooted configured rebooted ran is…" at bounding box center [387, 192] width 550 height 36
paste textarea "23.205.69.98 : passed: ok"
type textarea "verified SN powered cycled rebooted rescued rebooted configured rebooted ran is…"
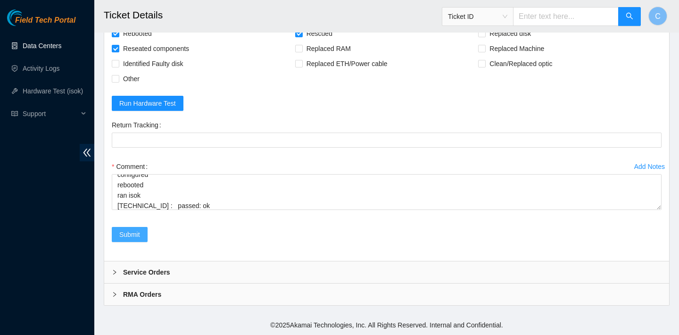
click at [126, 233] on span "Submit" at bounding box center [129, 234] width 21 height 10
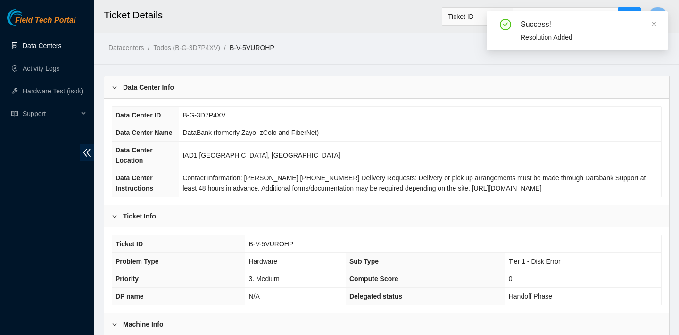
scroll to position [35, 0]
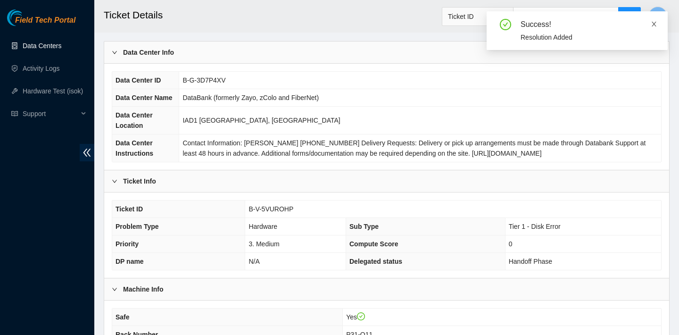
click at [655, 28] on link at bounding box center [654, 24] width 7 height 10
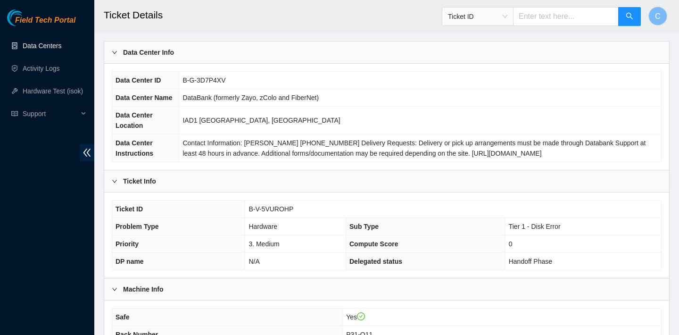
click at [54, 47] on link "Data Centers" at bounding box center [42, 46] width 39 height 8
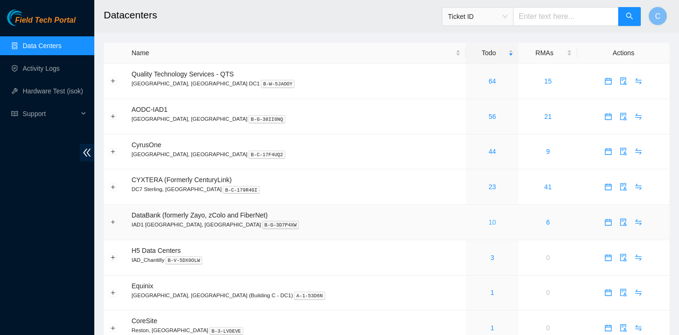
click at [489, 221] on link "10" at bounding box center [493, 222] width 8 height 8
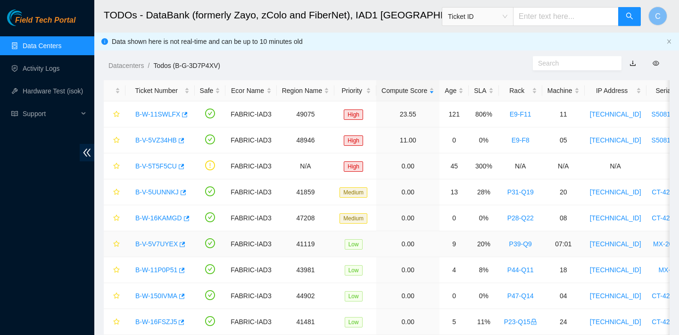
scroll to position [29, 0]
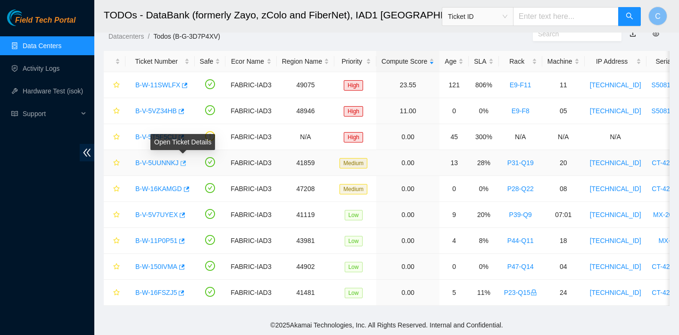
click at [186, 163] on icon "button" at bounding box center [184, 162] width 6 height 5
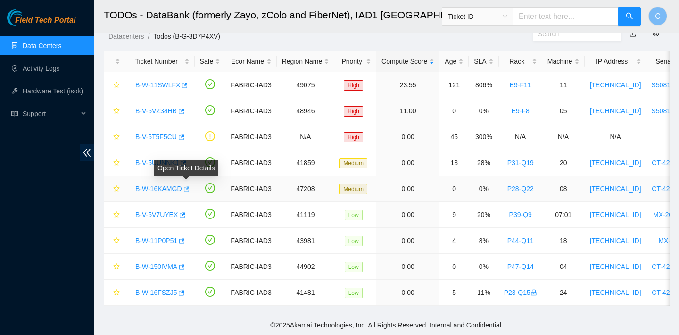
click at [187, 191] on icon "button" at bounding box center [186, 189] width 7 height 7
click at [183, 218] on icon "button" at bounding box center [181, 215] width 7 height 7
click at [184, 242] on icon "button" at bounding box center [181, 241] width 7 height 7
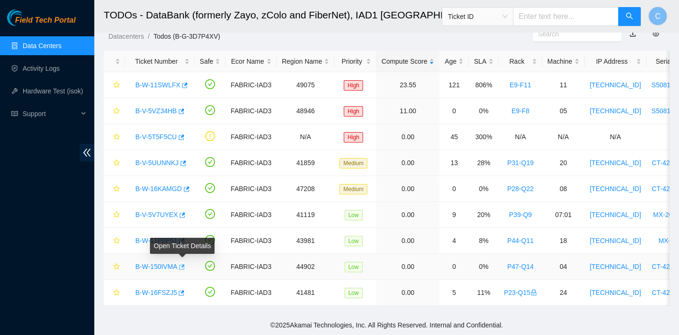
click at [184, 268] on icon "button" at bounding box center [181, 267] width 7 height 7
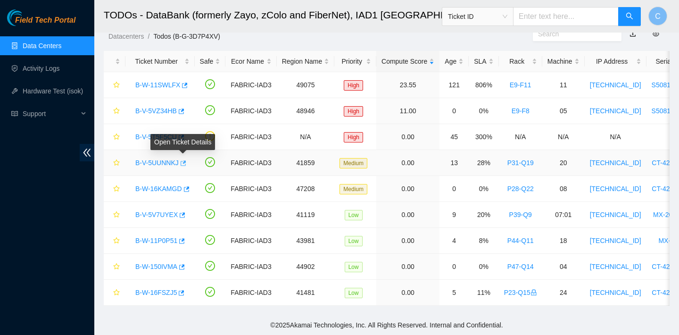
click at [186, 161] on icon "button" at bounding box center [184, 162] width 6 height 5
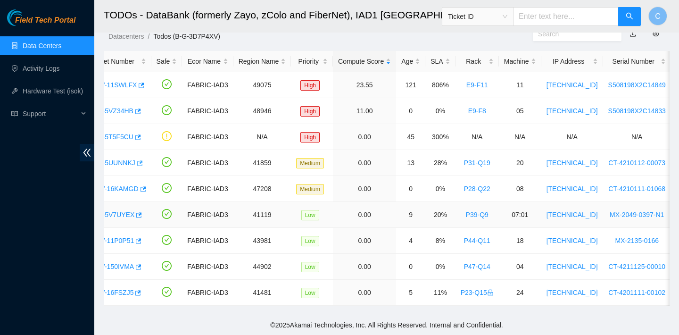
scroll to position [0, 0]
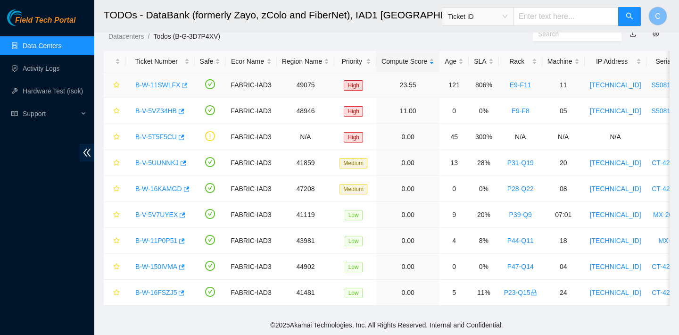
click at [187, 85] on icon "button" at bounding box center [186, 85] width 6 height 5
click at [183, 116] on button "button" at bounding box center [181, 111] width 8 height 15
click at [184, 138] on icon "button" at bounding box center [180, 137] width 7 height 7
click at [186, 162] on icon "button" at bounding box center [184, 162] width 6 height 5
click at [189, 188] on icon "button" at bounding box center [187, 188] width 6 height 5
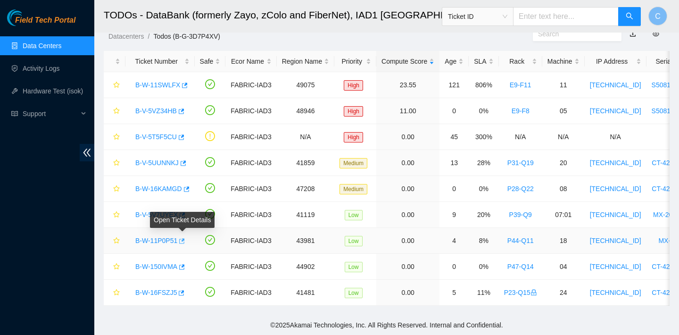
click at [185, 239] on icon "button" at bounding box center [182, 240] width 6 height 5
click at [183, 266] on icon "button" at bounding box center [181, 267] width 7 height 7
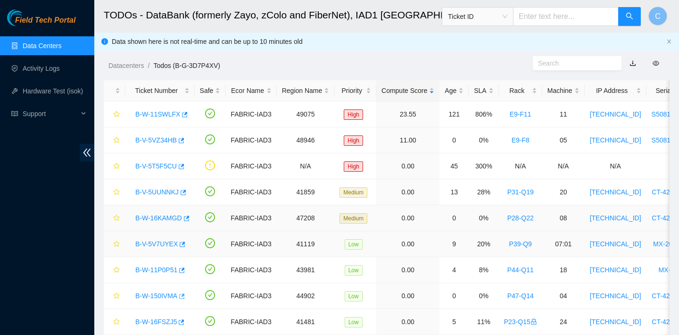
scroll to position [29, 0]
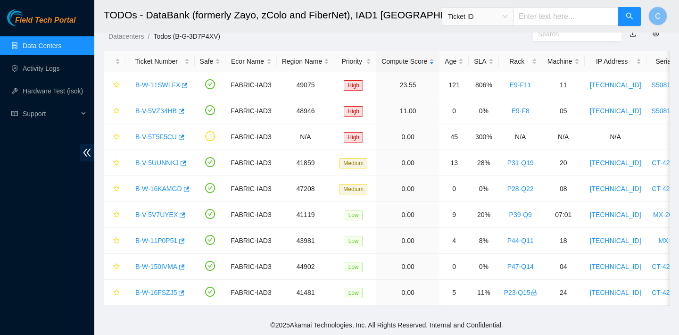
click at [40, 47] on link "Data Centers" at bounding box center [42, 46] width 39 height 8
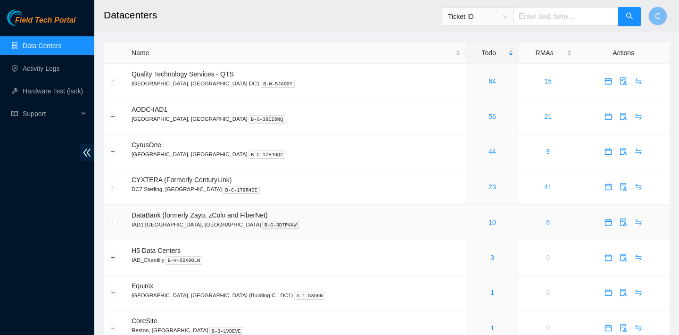
click at [546, 223] on link "6" at bounding box center [548, 222] width 4 height 8
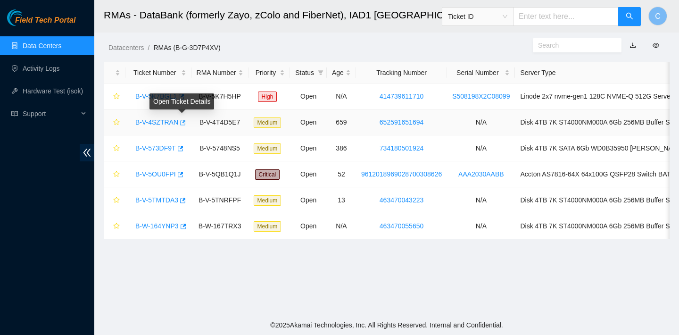
click at [182, 124] on icon "button" at bounding box center [182, 122] width 7 height 7
click at [59, 45] on link "Data Centers" at bounding box center [42, 46] width 39 height 8
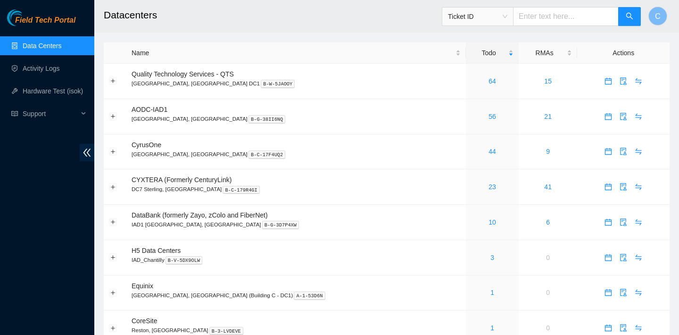
click at [49, 42] on link "Data Centers" at bounding box center [42, 46] width 39 height 8
click at [35, 65] on link "Activity Logs" at bounding box center [41, 69] width 37 height 8
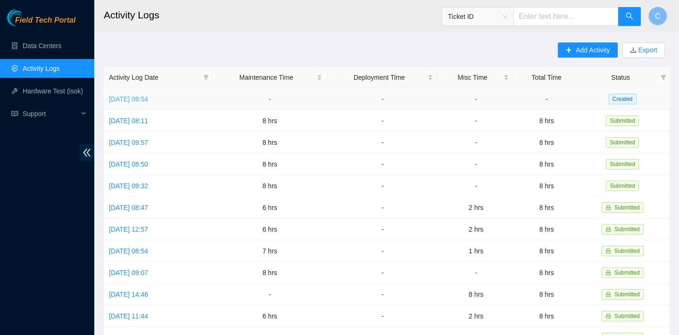
click at [148, 100] on link "Mon, 22 Sep 2025 09:54" at bounding box center [128, 99] width 39 height 8
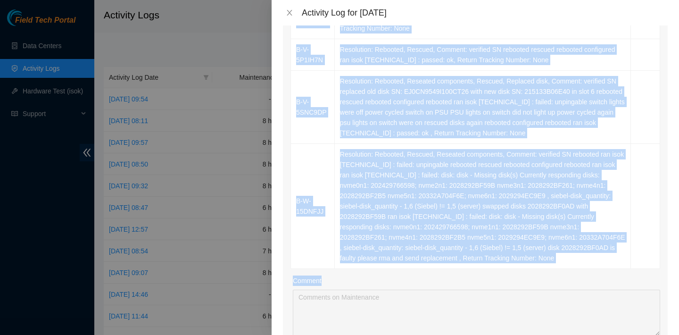
scroll to position [254, 0]
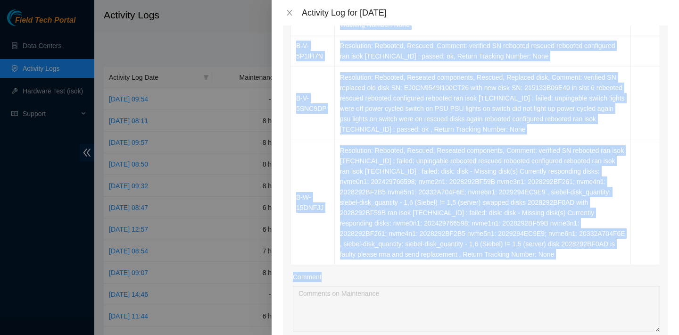
click at [454, 327] on div "Ticket Number Resolution Action B-V-5VDL6XX Resolution: Rebooted, Reseated comp…" at bounding box center [475, 150] width 385 height 466
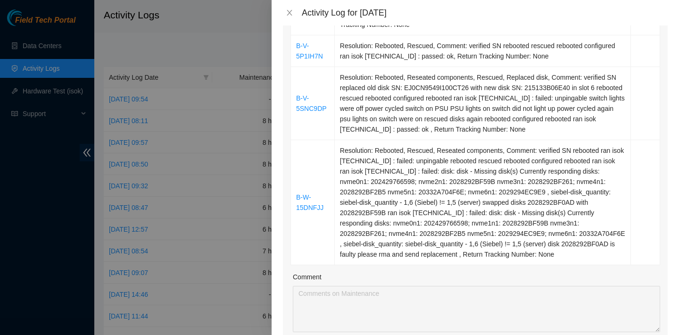
click at [375, 277] on div "Comment" at bounding box center [476, 279] width 367 height 14
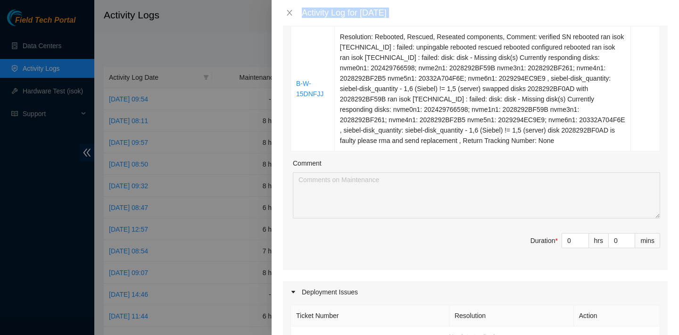
scroll to position [471, 0]
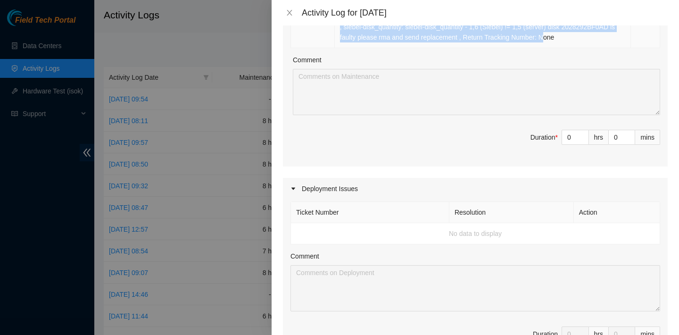
drag, startPoint x: 297, startPoint y: 61, endPoint x: 401, endPoint y: 47, distance: 105.2
copy tbody "B-V-5VDL6XX Resolution: Rebooted, Reseated components, Rescued, Comment: verifi…"
click at [578, 139] on span "Decrease Value" at bounding box center [583, 140] width 10 height 8
type input "1"
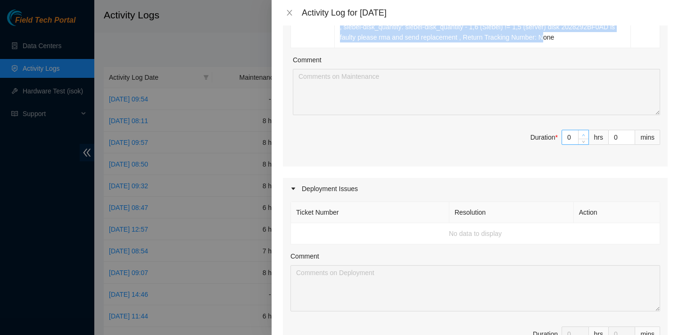
type input "1"
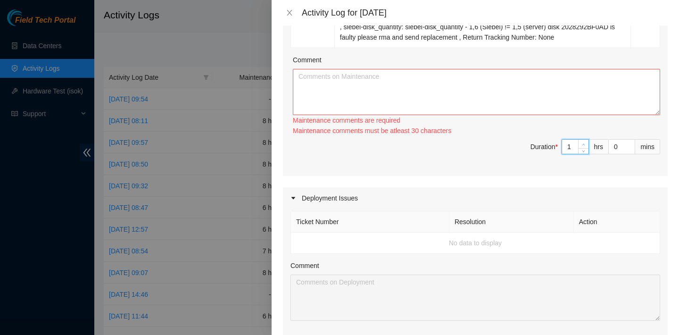
click at [581, 141] on span "up" at bounding box center [584, 144] width 6 height 6
type input "2"
click at [581, 139] on div "2" at bounding box center [575, 146] width 27 height 15
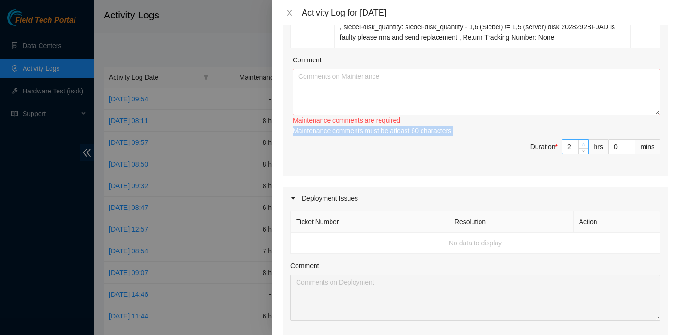
click at [581, 133] on div "Maintenance comments must be atleast 60 characters" at bounding box center [476, 130] width 367 height 10
type input "3"
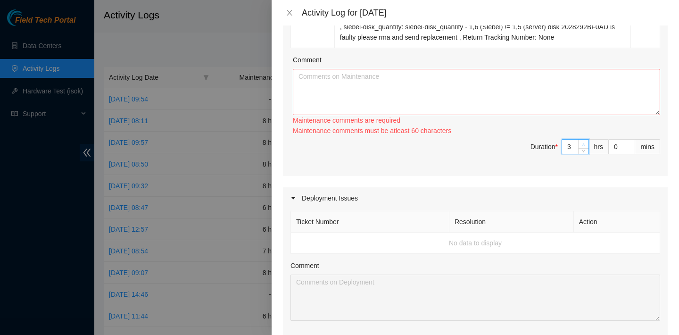
click at [582, 143] on icon "up" at bounding box center [583, 144] width 3 height 3
type input "4"
click at [582, 143] on div at bounding box center [583, 147] width 10 height 14
type input "3"
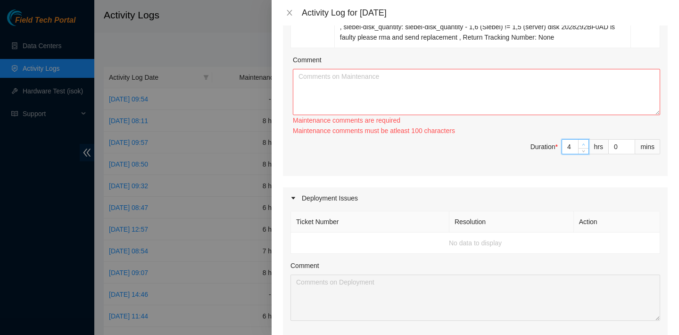
type input "3"
click at [582, 149] on icon "down" at bounding box center [583, 150] width 3 height 3
type input "4"
click at [582, 143] on icon "up" at bounding box center [583, 144] width 3 height 3
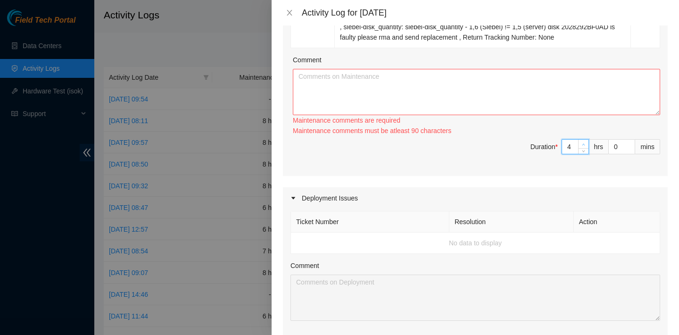
type input "5"
click at [582, 143] on icon "up" at bounding box center [583, 144] width 3 height 3
type input "6"
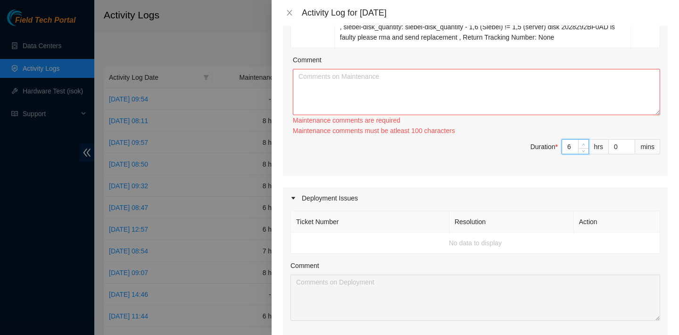
click at [582, 143] on icon "up" at bounding box center [583, 144] width 3 height 3
type input "7"
click at [582, 143] on icon "up" at bounding box center [583, 144] width 3 height 3
type input "8"
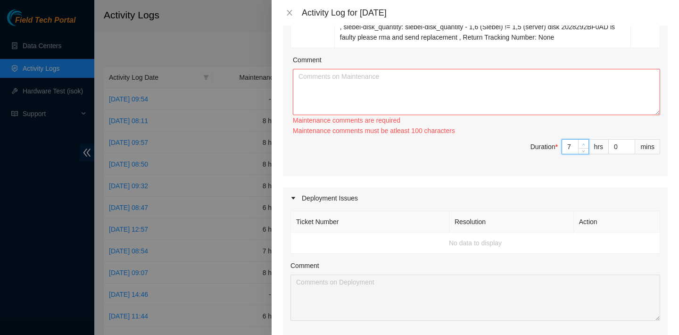
type input "8"
click at [582, 143] on icon "up" at bounding box center [583, 144] width 3 height 3
click at [572, 100] on textarea "Comment" at bounding box center [476, 92] width 367 height 46
paste textarea "B-V-5VDL6XX Resolution: Rebooted, Reseated components, Rescued, Comment: verifi…"
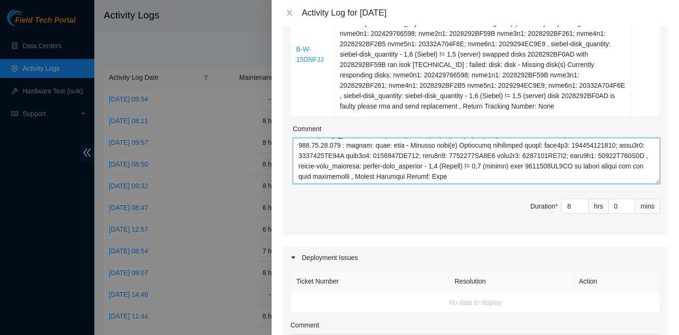
scroll to position [746, 0]
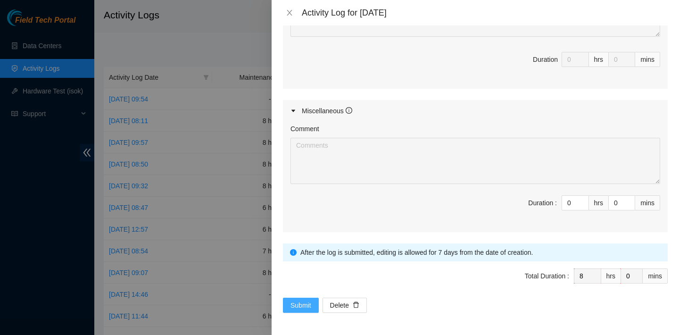
type textarea "B-V-5VDL6XX Resolution: Rebooted, Reseated components, Rescued, Comment: verifi…"
click at [306, 303] on span "Submit" at bounding box center [300, 305] width 21 height 10
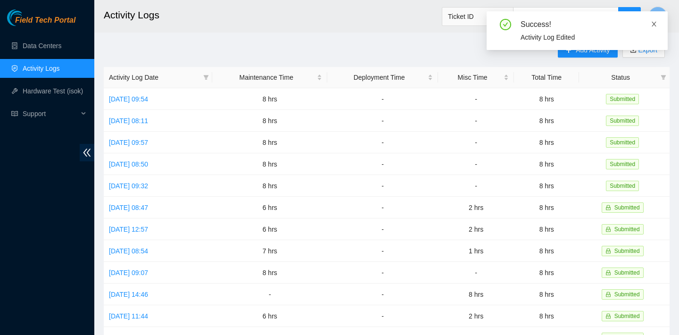
click at [652, 26] on icon "close" at bounding box center [654, 24] width 5 height 5
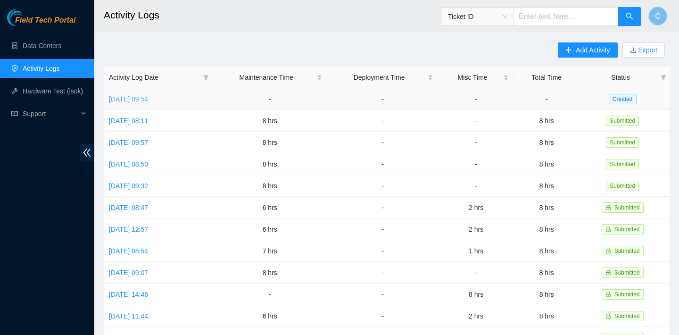
click at [148, 101] on link "[DATE] 09:54" at bounding box center [128, 99] width 39 height 8
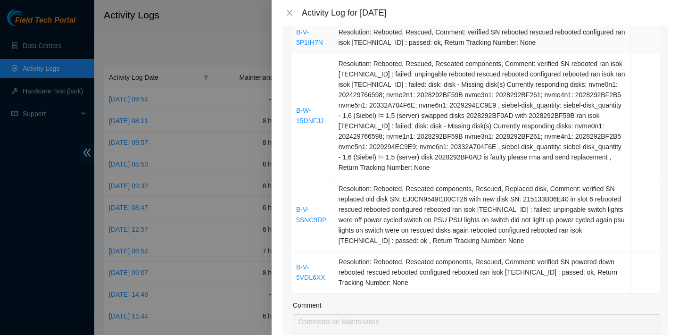
scroll to position [131, 0]
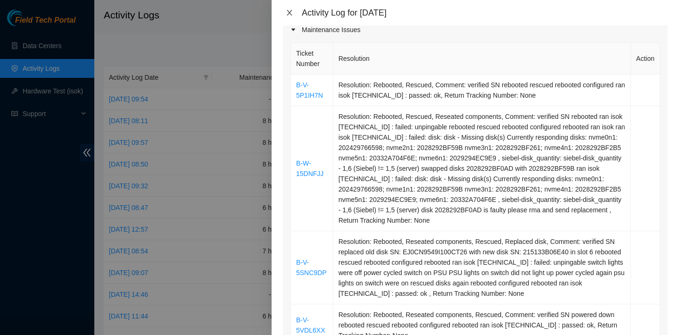
click at [290, 12] on icon "close" at bounding box center [290, 13] width 8 height 8
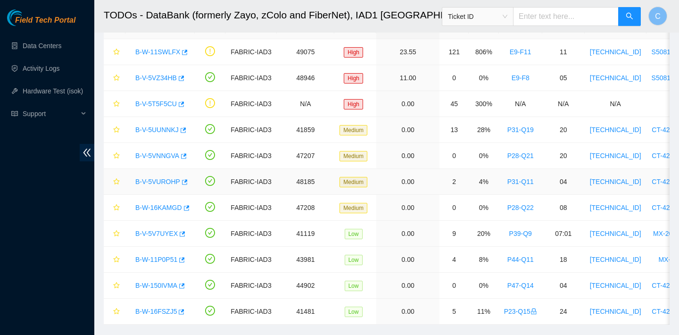
scroll to position [81, 0]
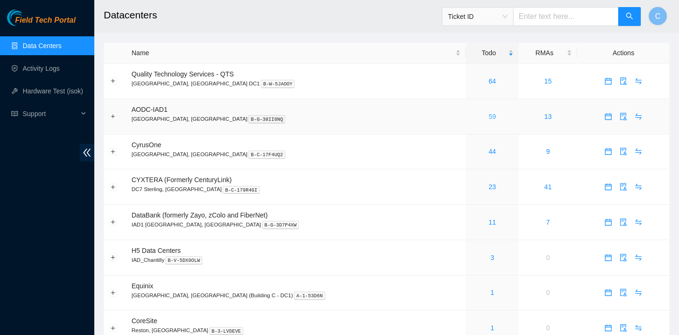
click at [489, 117] on link "59" at bounding box center [493, 117] width 8 height 8
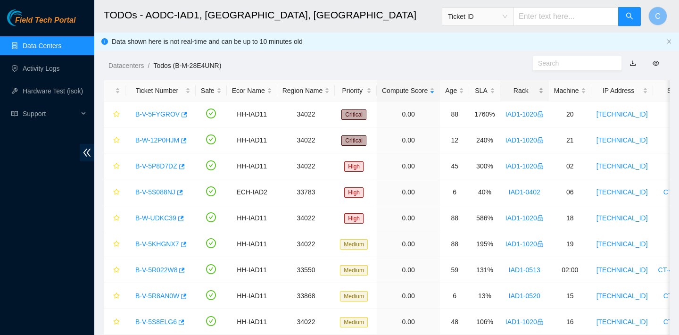
click at [524, 94] on div "Rack" at bounding box center [525, 90] width 38 height 10
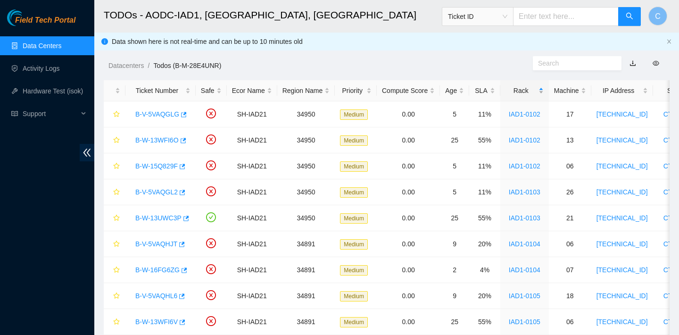
click at [524, 92] on div "Rack" at bounding box center [525, 90] width 38 height 10
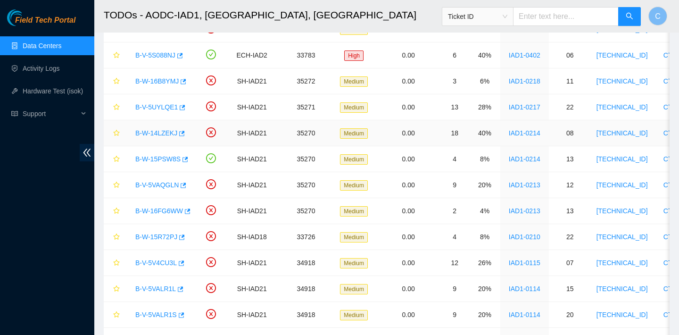
scroll to position [570, 0]
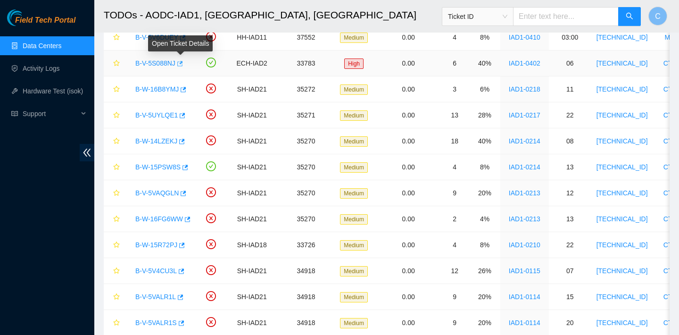
click at [183, 61] on icon "button" at bounding box center [180, 63] width 6 height 5
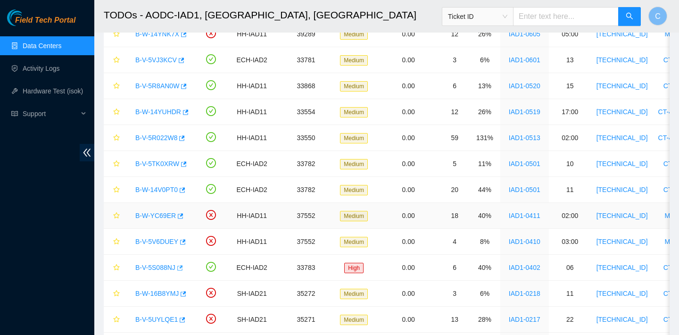
scroll to position [407, 0]
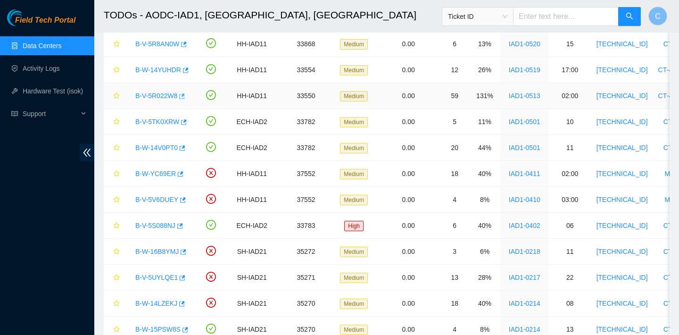
click at [185, 95] on icon "button" at bounding box center [183, 95] width 6 height 5
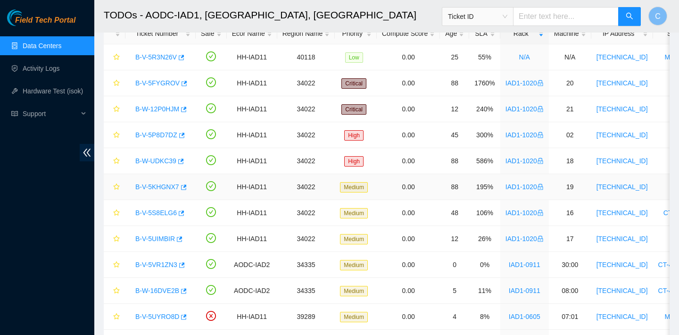
scroll to position [0, 0]
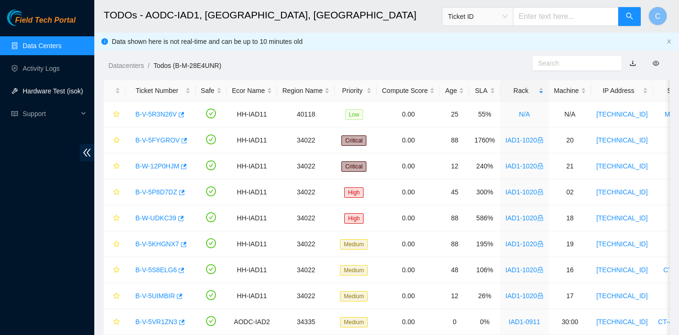
click at [54, 90] on link "Hardware Test (isok)" at bounding box center [53, 91] width 60 height 8
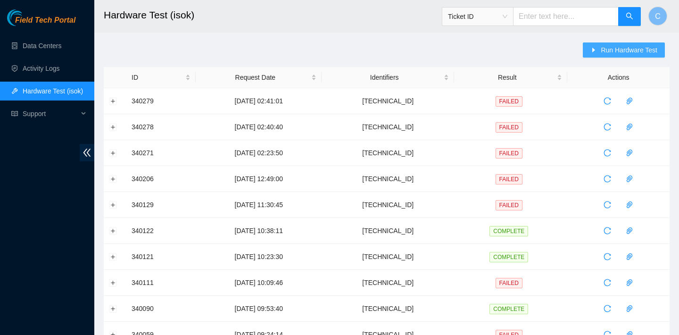
click at [624, 46] on span "Run Hardware Test" at bounding box center [629, 50] width 57 height 10
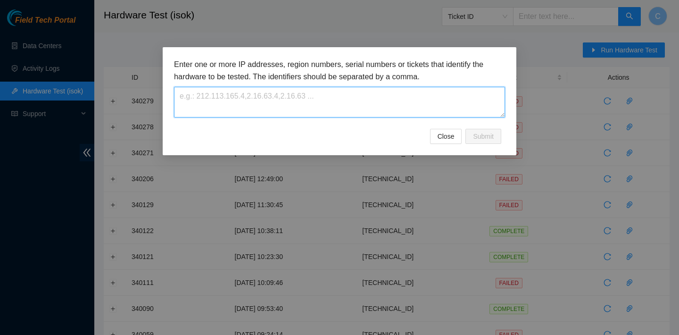
click at [341, 95] on textarea at bounding box center [339, 102] width 331 height 31
paste textarea "[TECHNICAL_ID]"
type textarea "[TECHNICAL_ID]"
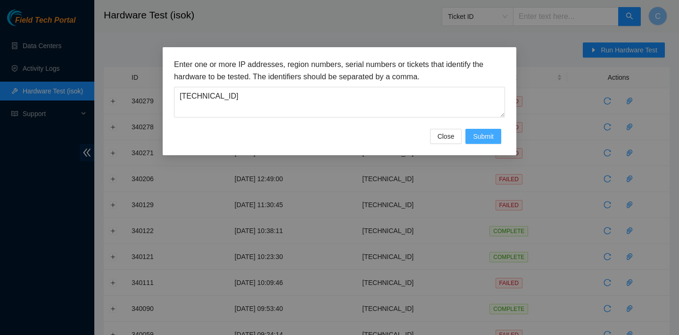
click at [486, 140] on span "Submit" at bounding box center [483, 136] width 21 height 10
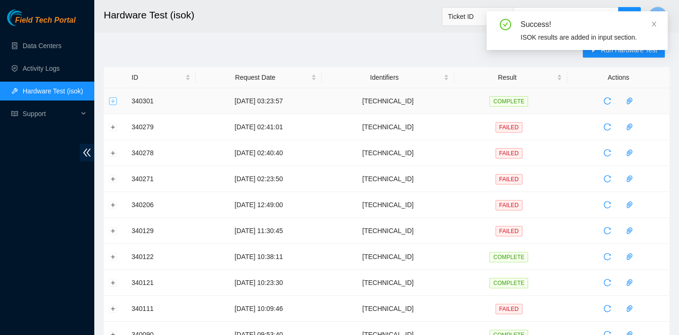
click at [112, 98] on button "Expand row" at bounding box center [113, 101] width 8 height 8
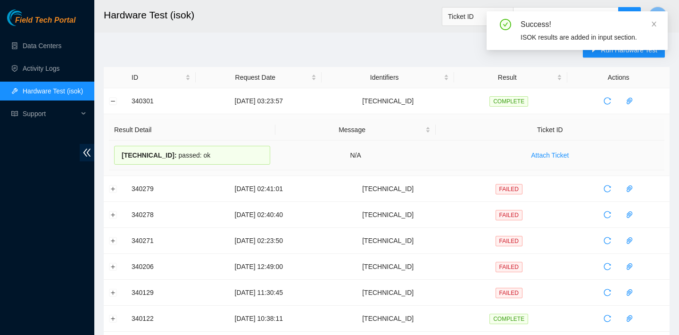
drag, startPoint x: 242, startPoint y: 158, endPoint x: 123, endPoint y: 156, distance: 119.8
click at [123, 156] on div "[TECHNICAL_ID] : passed: ok" at bounding box center [192, 155] width 156 height 19
copy div "[TECHNICAL_ID] : passed: ok"
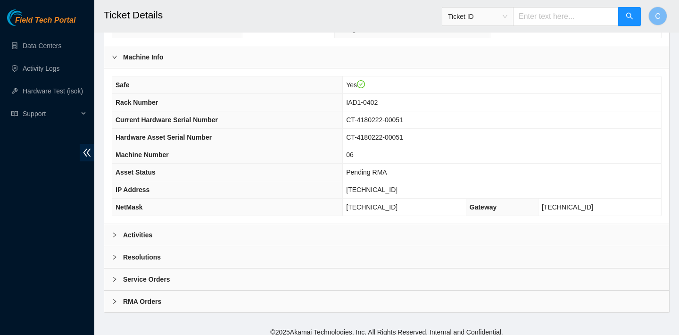
click at [332, 230] on div "Activities" at bounding box center [386, 235] width 565 height 22
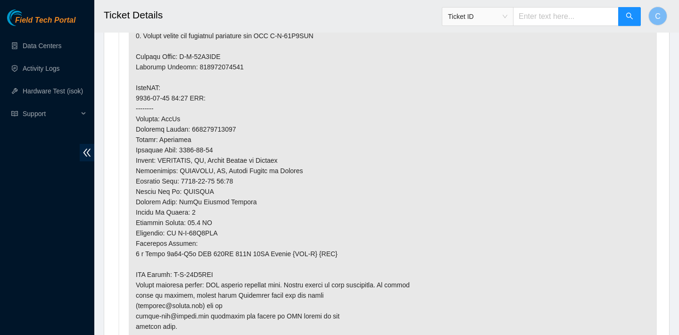
scroll to position [428, 0]
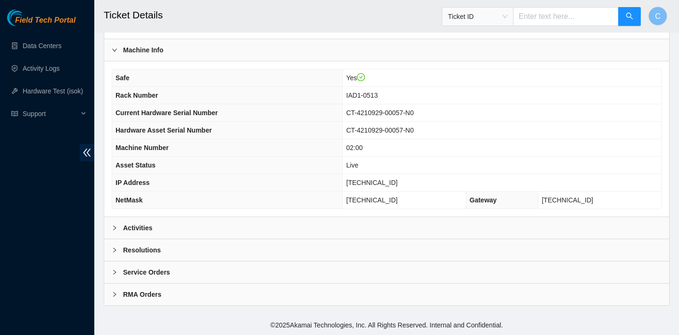
click at [257, 223] on div "Activities" at bounding box center [386, 228] width 565 height 22
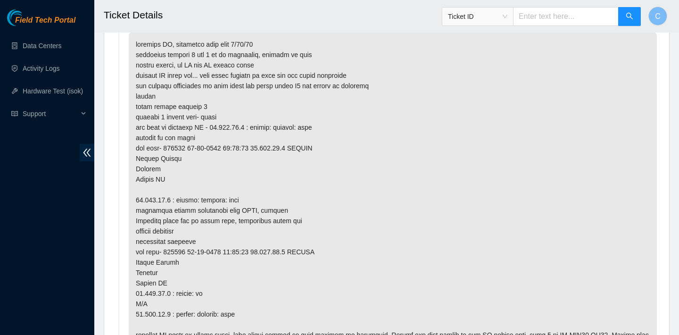
scroll to position [493, 0]
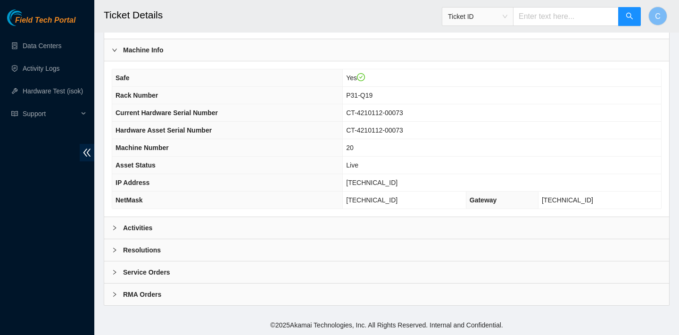
click at [312, 228] on div "Activities" at bounding box center [386, 228] width 565 height 22
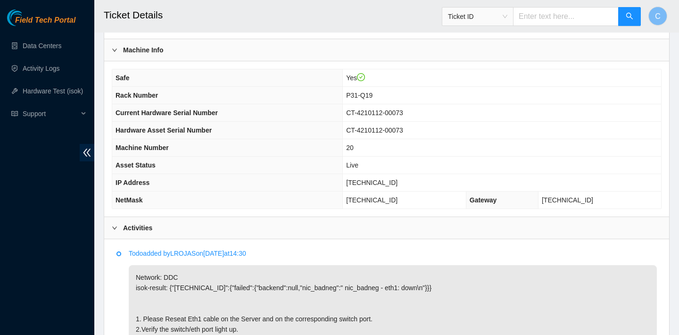
scroll to position [443, 0]
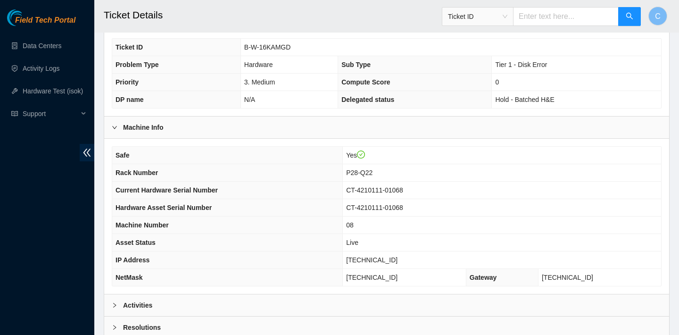
scroll to position [274, 0]
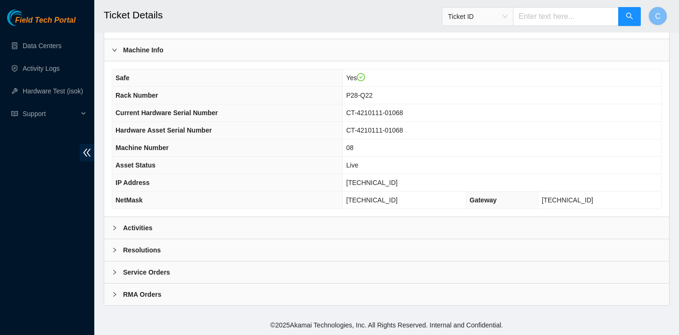
click at [317, 217] on div "Activities" at bounding box center [386, 228] width 565 height 22
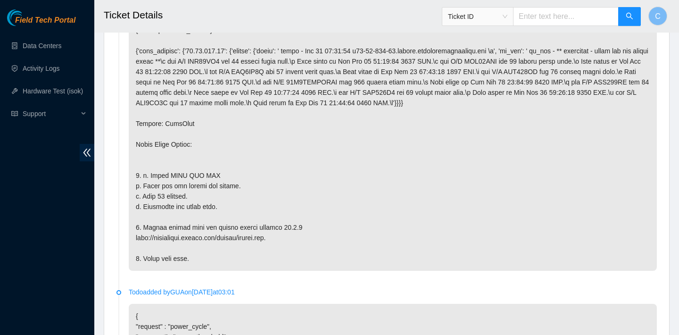
scroll to position [237, 0]
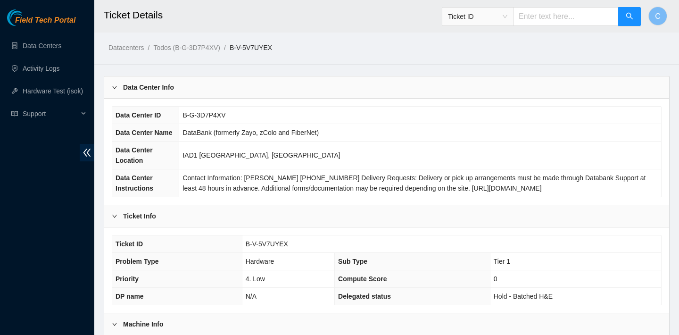
scroll to position [274, 0]
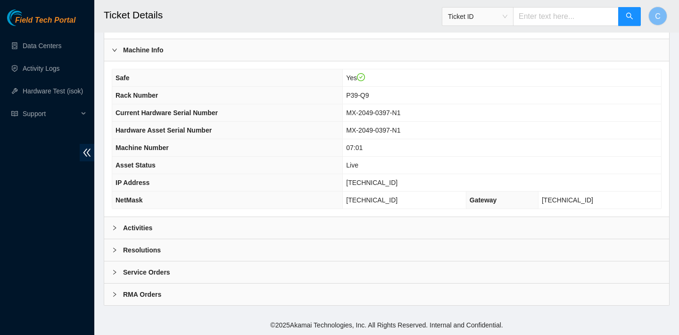
click at [329, 224] on div "Activities" at bounding box center [386, 228] width 565 height 22
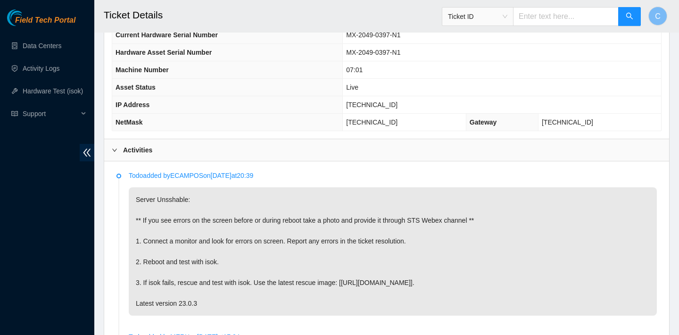
scroll to position [450, 0]
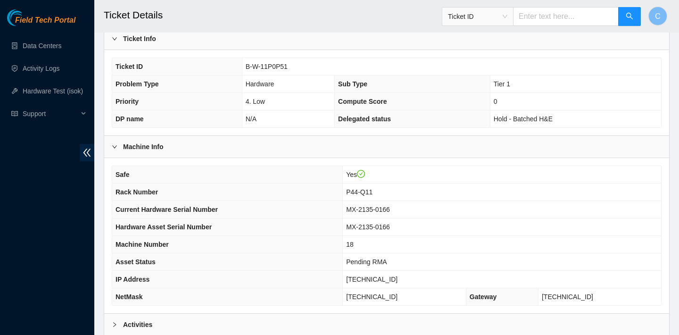
scroll to position [274, 0]
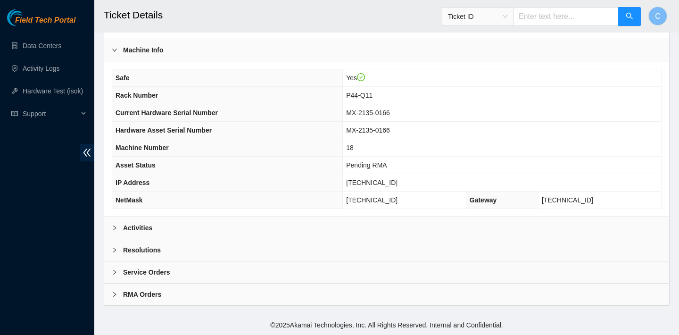
click at [306, 231] on div "Activities" at bounding box center [386, 228] width 565 height 22
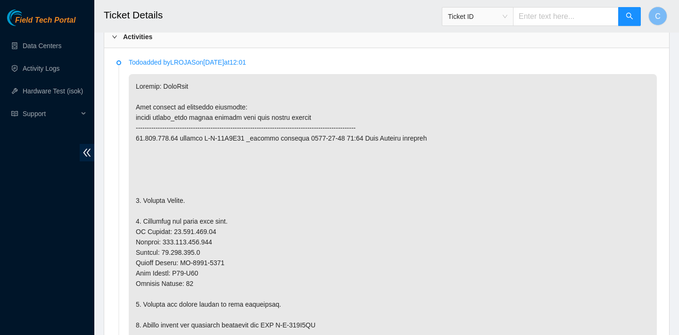
scroll to position [622, 0]
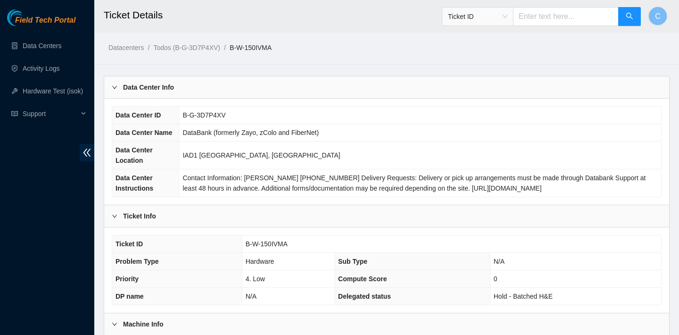
scroll to position [261, 0]
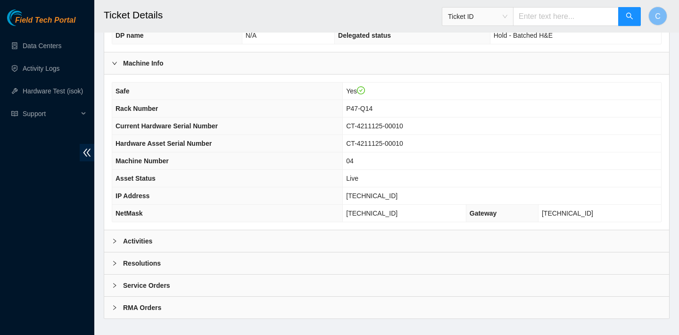
click at [313, 244] on div "Activities" at bounding box center [386, 241] width 565 height 22
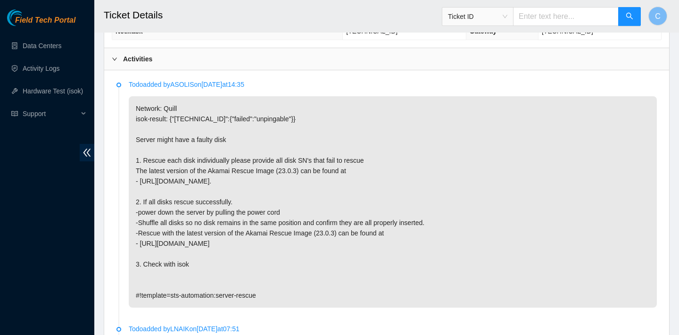
scroll to position [471, 0]
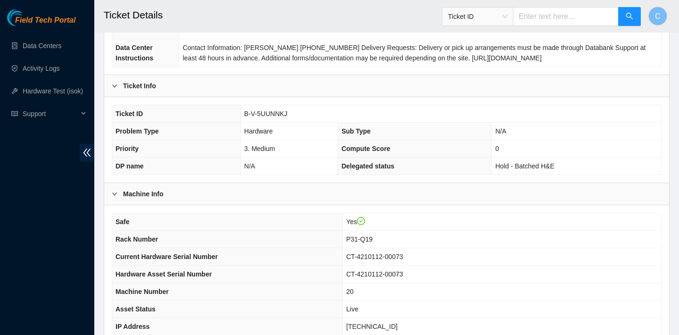
scroll to position [273, 0]
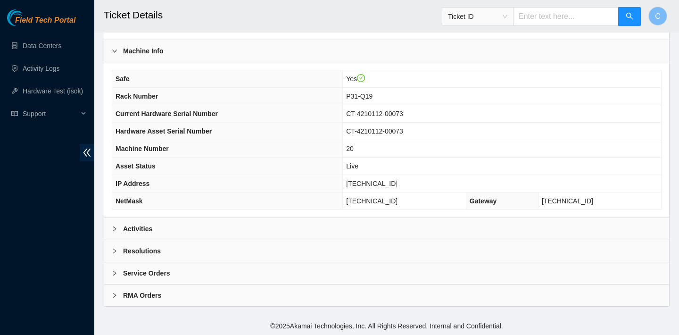
click at [441, 225] on div "Activities" at bounding box center [386, 229] width 565 height 22
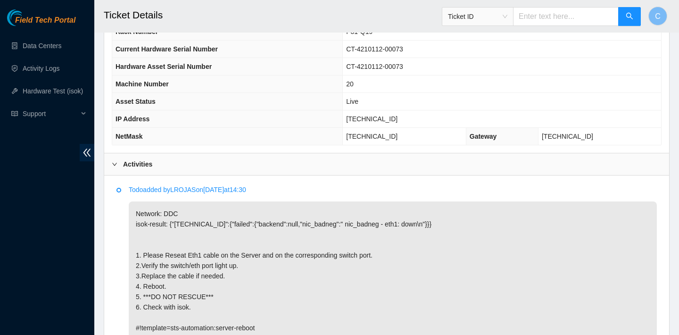
scroll to position [432, 0]
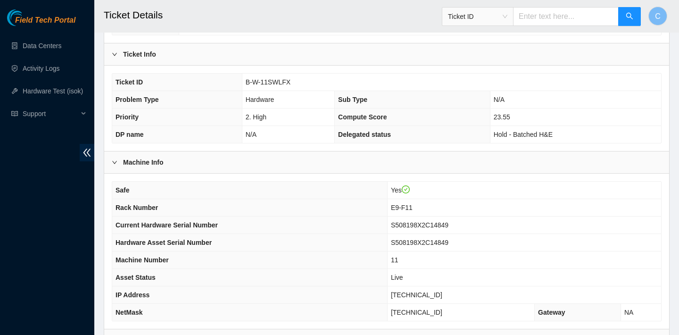
scroll to position [274, 0]
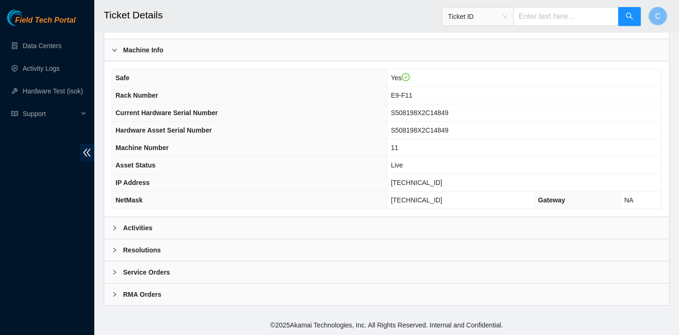
click at [367, 222] on div "Activities" at bounding box center [386, 228] width 565 height 22
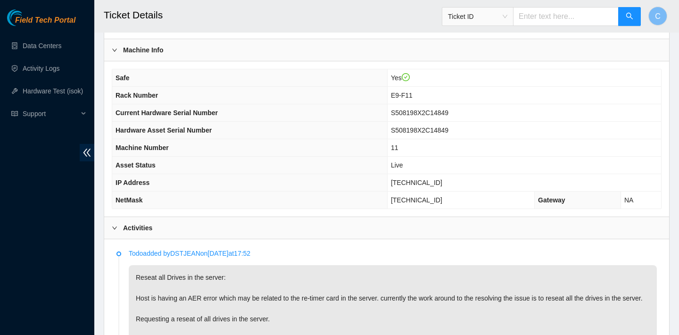
scroll to position [490, 0]
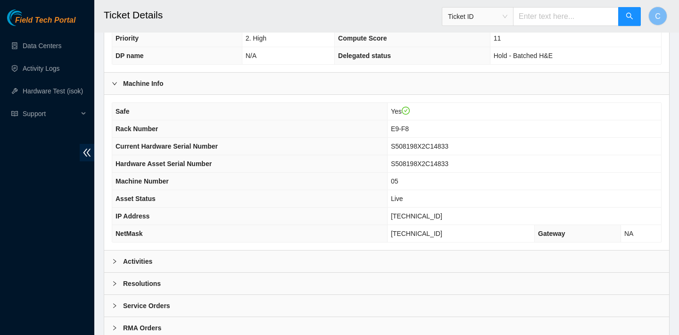
scroll to position [274, 0]
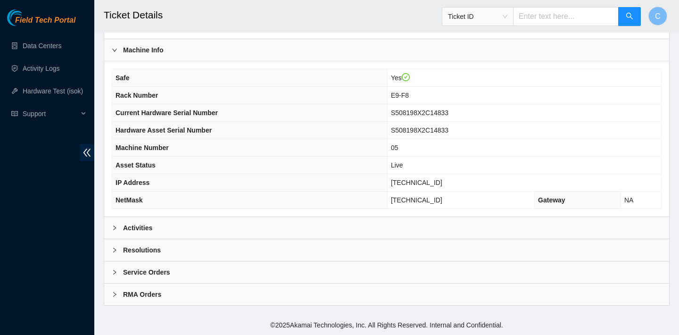
click at [411, 224] on div "Activities" at bounding box center [386, 228] width 565 height 22
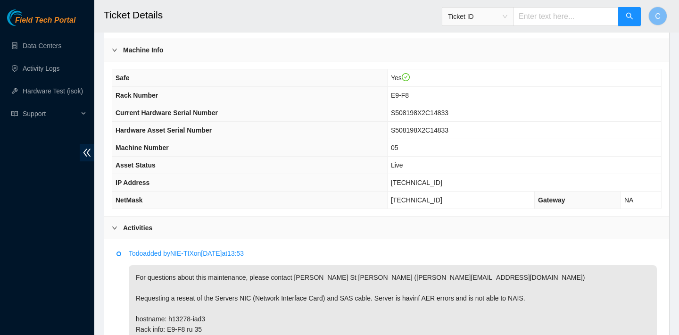
scroll to position [419, 0]
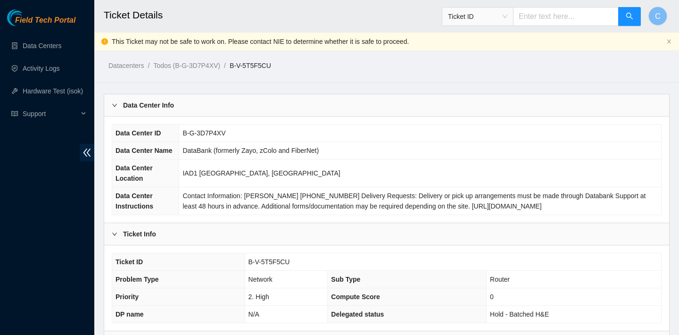
scroll to position [292, 0]
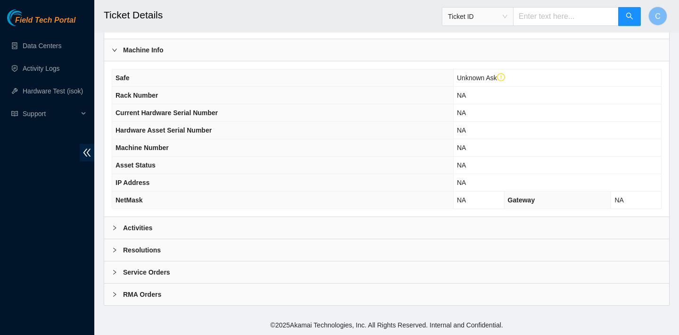
click at [350, 229] on div "Activities" at bounding box center [386, 228] width 565 height 22
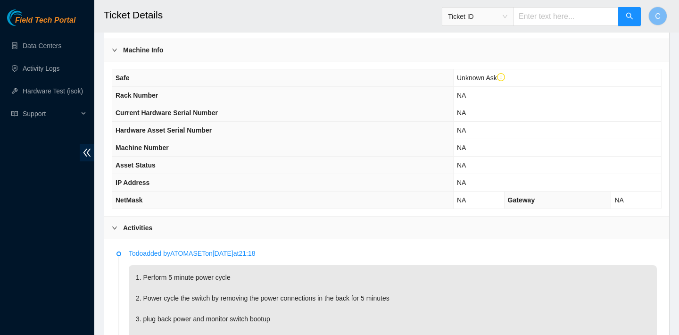
scroll to position [509, 0]
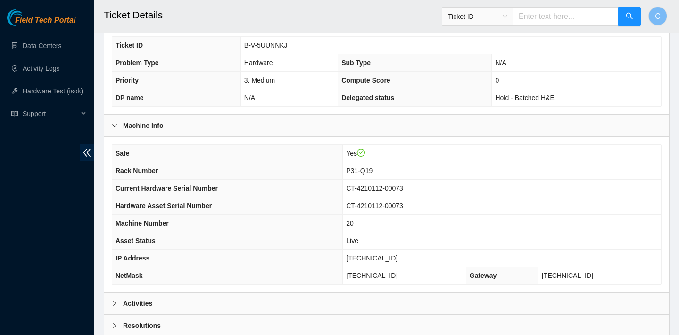
scroll to position [274, 0]
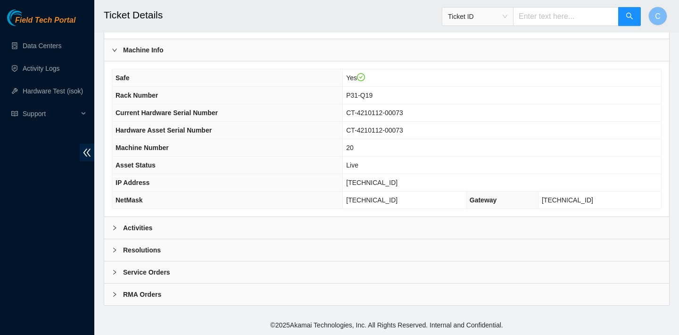
click at [413, 224] on div "Activities" at bounding box center [386, 228] width 565 height 22
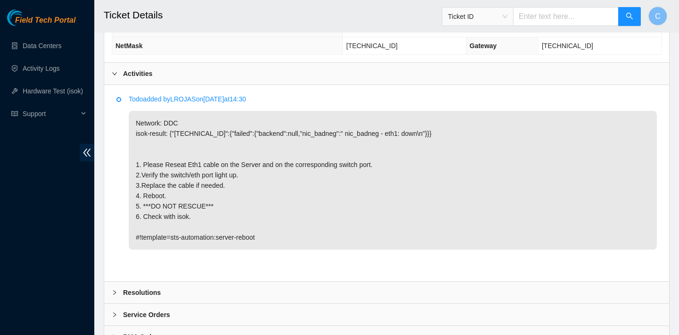
scroll to position [471, 0]
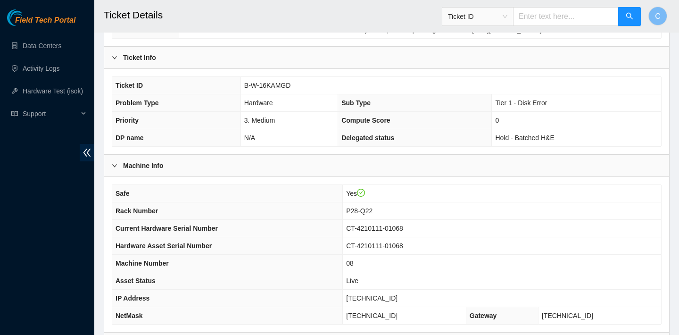
scroll to position [274, 0]
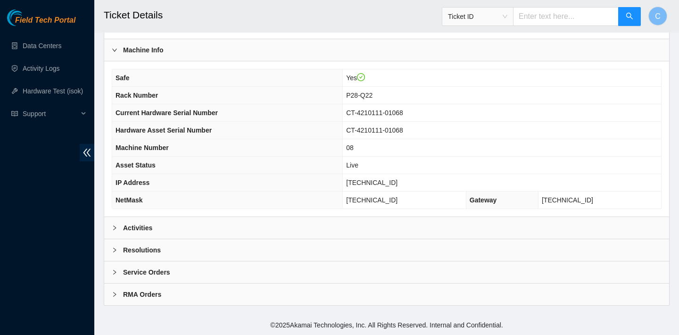
click at [396, 224] on div "Activities" at bounding box center [386, 228] width 565 height 22
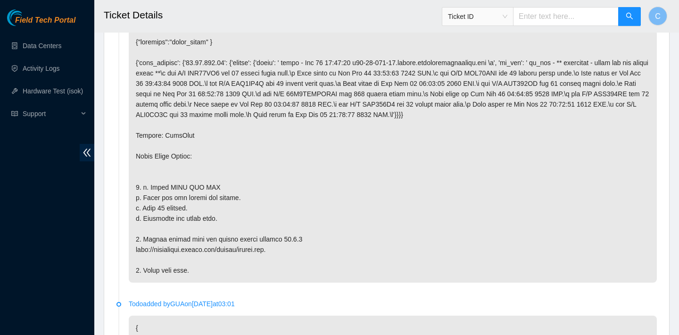
scroll to position [504, 0]
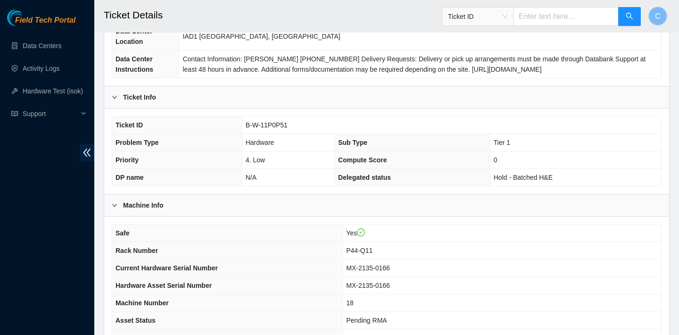
scroll to position [274, 0]
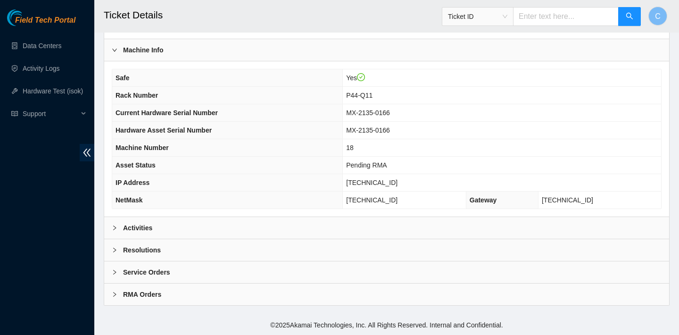
click at [369, 224] on div "Activities" at bounding box center [386, 228] width 565 height 22
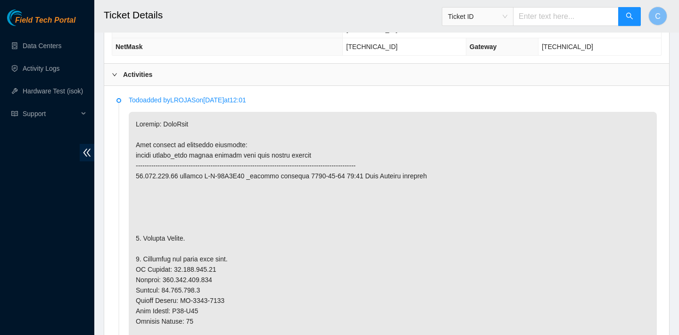
scroll to position [483, 0]
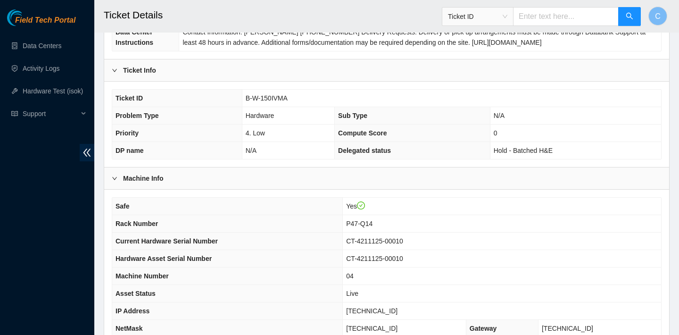
scroll to position [274, 0]
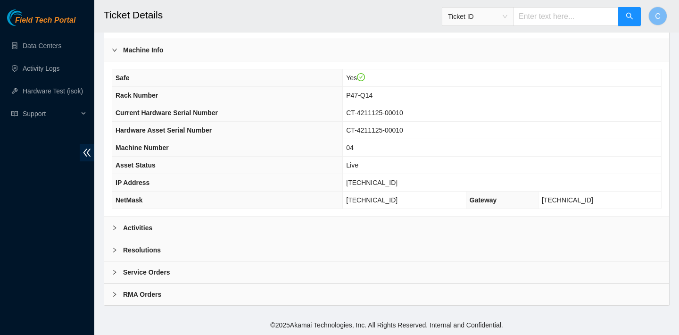
click at [347, 218] on div "Activities" at bounding box center [386, 228] width 565 height 22
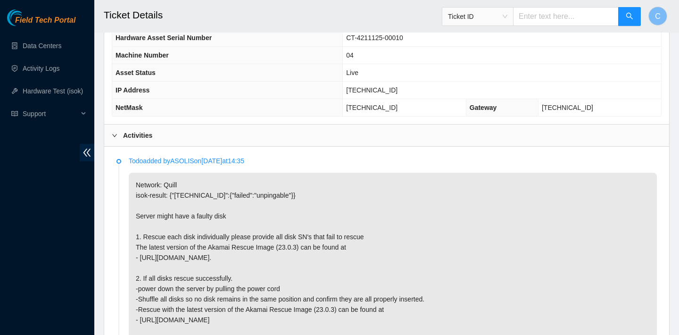
scroll to position [431, 0]
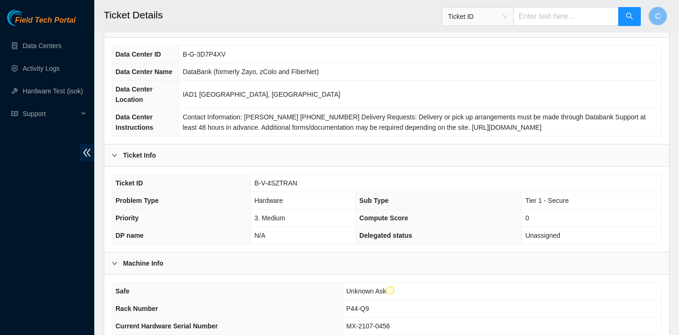
scroll to position [98, 0]
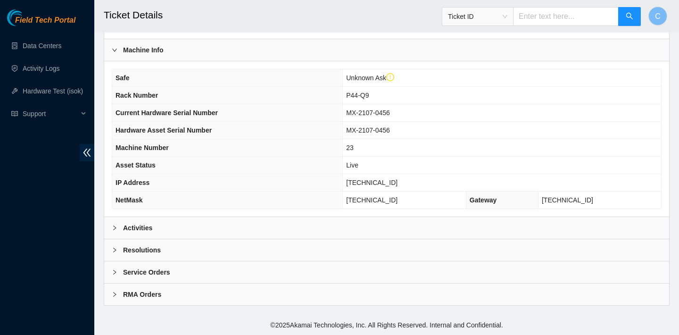
click at [308, 225] on div "Activities" at bounding box center [386, 228] width 565 height 22
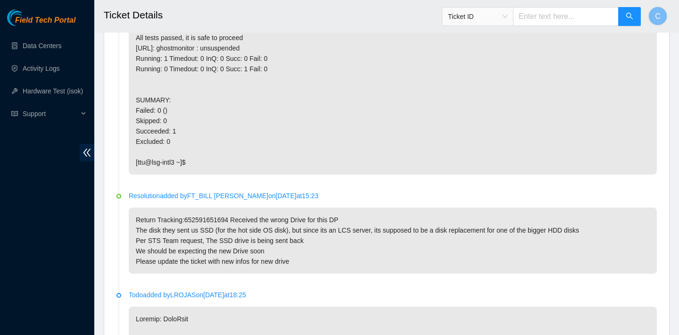
scroll to position [622, 0]
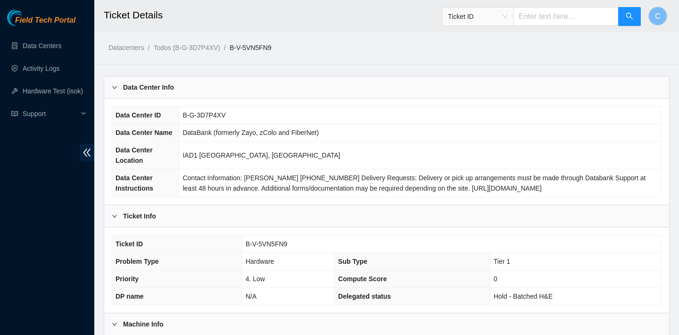
scroll to position [414, 0]
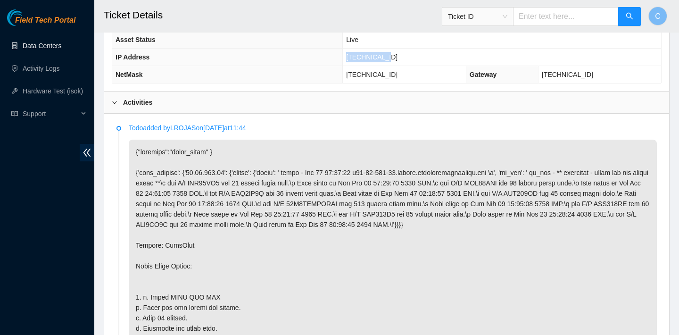
click at [32, 44] on link "Data Centers" at bounding box center [42, 46] width 39 height 8
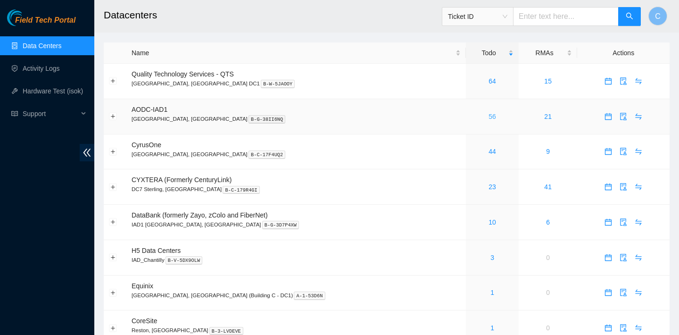
click at [489, 116] on link "56" at bounding box center [493, 117] width 8 height 8
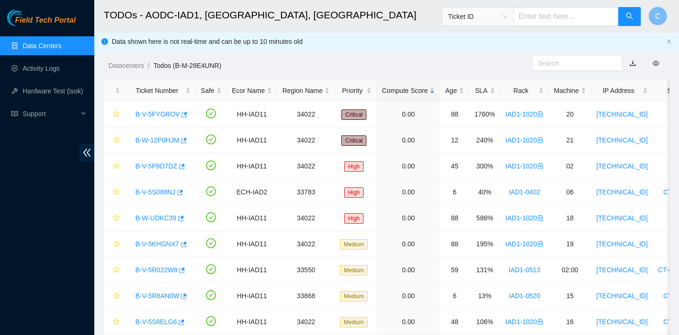
click at [60, 42] on link "Data Centers" at bounding box center [42, 46] width 39 height 8
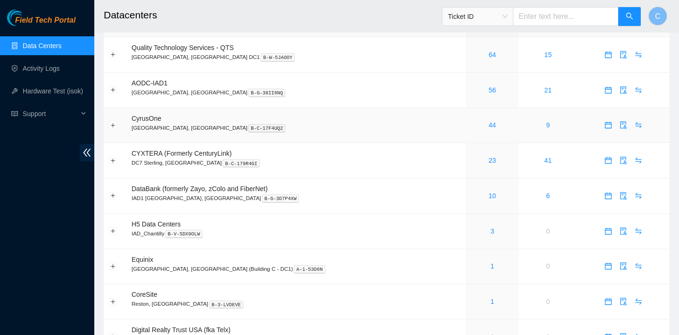
scroll to position [82, 0]
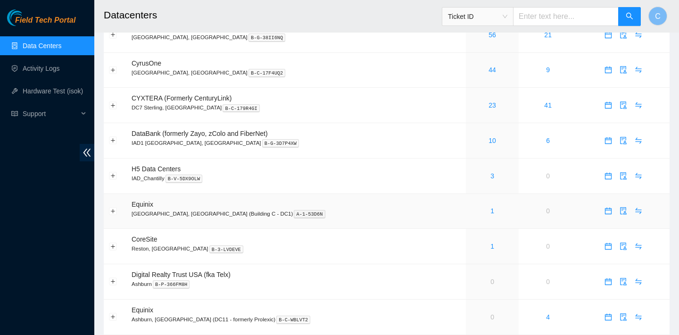
click at [471, 209] on div "1" at bounding box center [492, 211] width 42 height 10
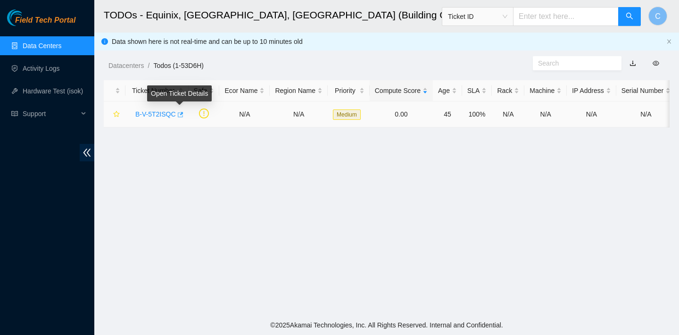
click at [181, 116] on icon "button" at bounding box center [181, 114] width 6 height 5
click at [61, 42] on link "Data Centers" at bounding box center [42, 46] width 39 height 8
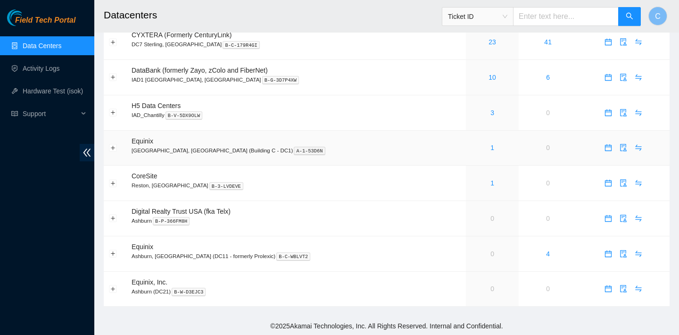
scroll to position [125, 0]
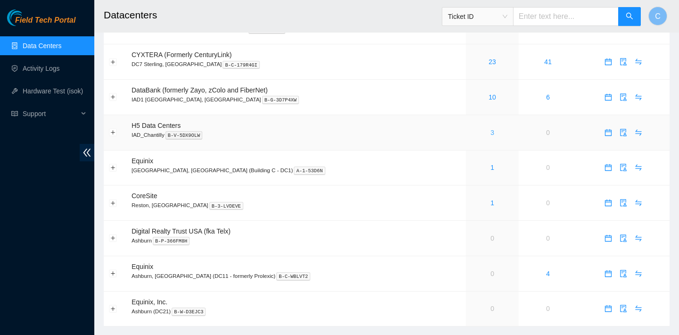
click at [490, 129] on link "3" at bounding box center [492, 133] width 4 height 8
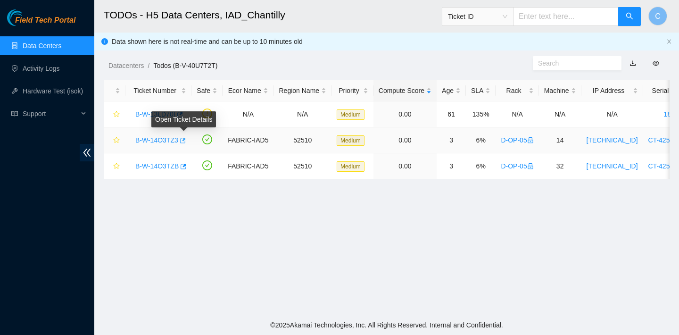
click at [185, 139] on icon "button" at bounding box center [182, 140] width 7 height 7
click at [183, 141] on icon "button" at bounding box center [182, 140] width 7 height 7
click at [58, 45] on link "Data Centers" at bounding box center [42, 46] width 39 height 8
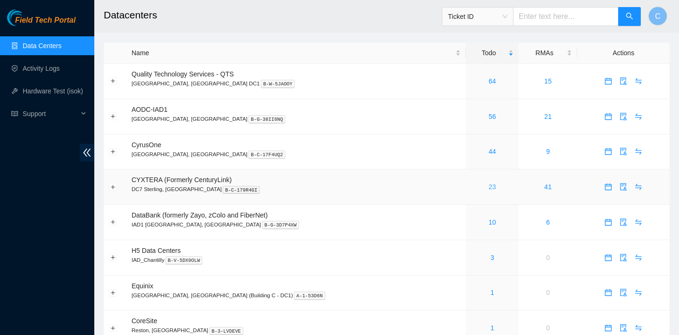
click at [489, 186] on link "23" at bounding box center [493, 187] width 8 height 8
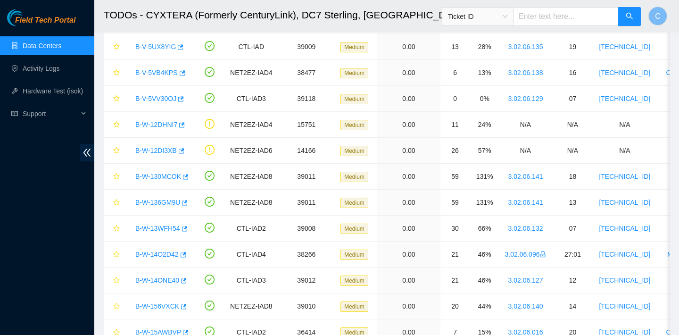
scroll to position [392, 0]
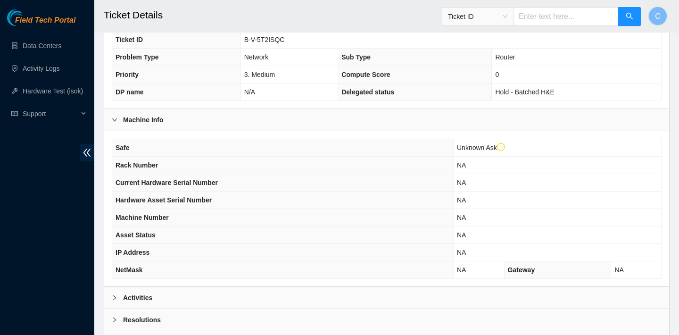
scroll to position [282, 0]
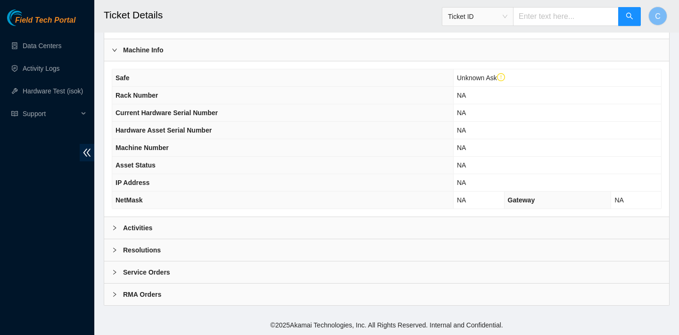
click at [180, 216] on div "Safe Unknown Ask Rack Number NA Current Hardware Serial Number NA Hardware Asse…" at bounding box center [386, 138] width 565 height 155
click at [175, 219] on div "Activities" at bounding box center [386, 228] width 565 height 22
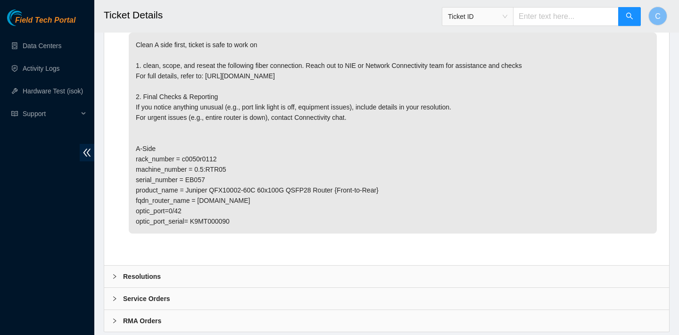
scroll to position [511, 0]
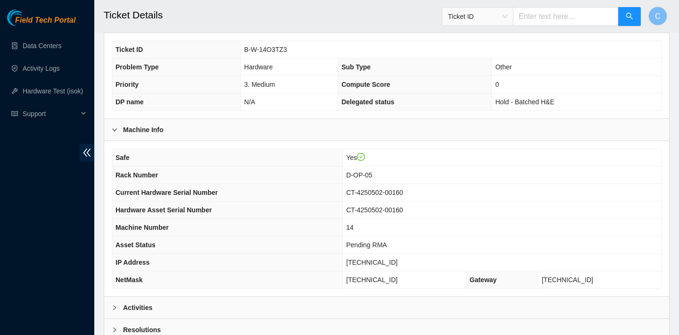
scroll to position [295, 0]
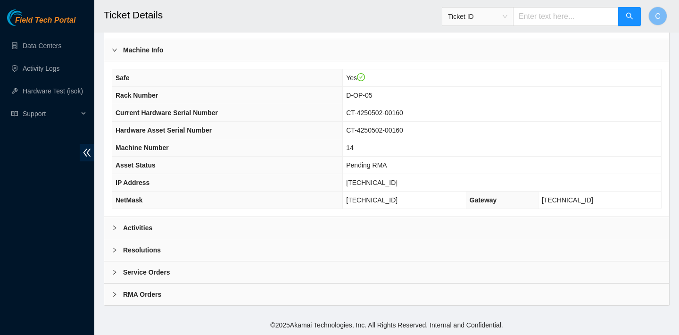
click at [263, 220] on div "Activities" at bounding box center [386, 228] width 565 height 22
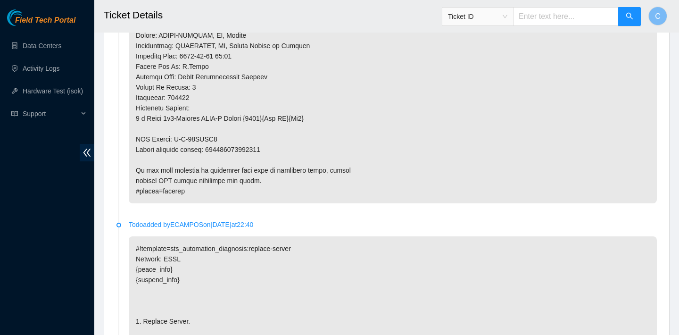
scroll to position [918, 0]
